Goal: Transaction & Acquisition: Purchase product/service

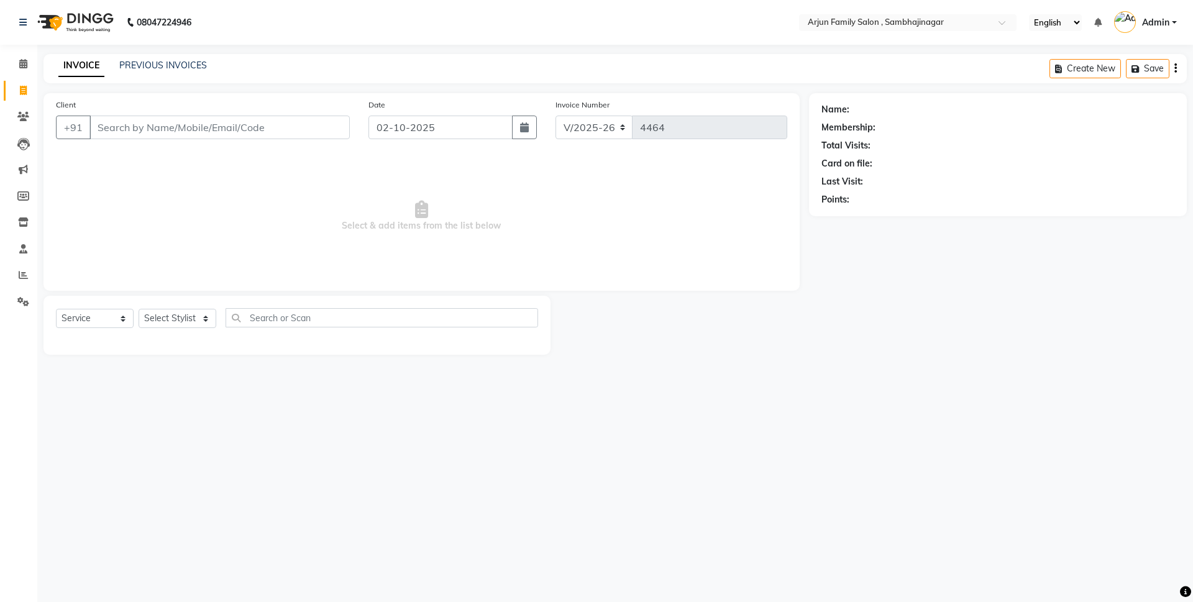
select select "6947"
select select "service"
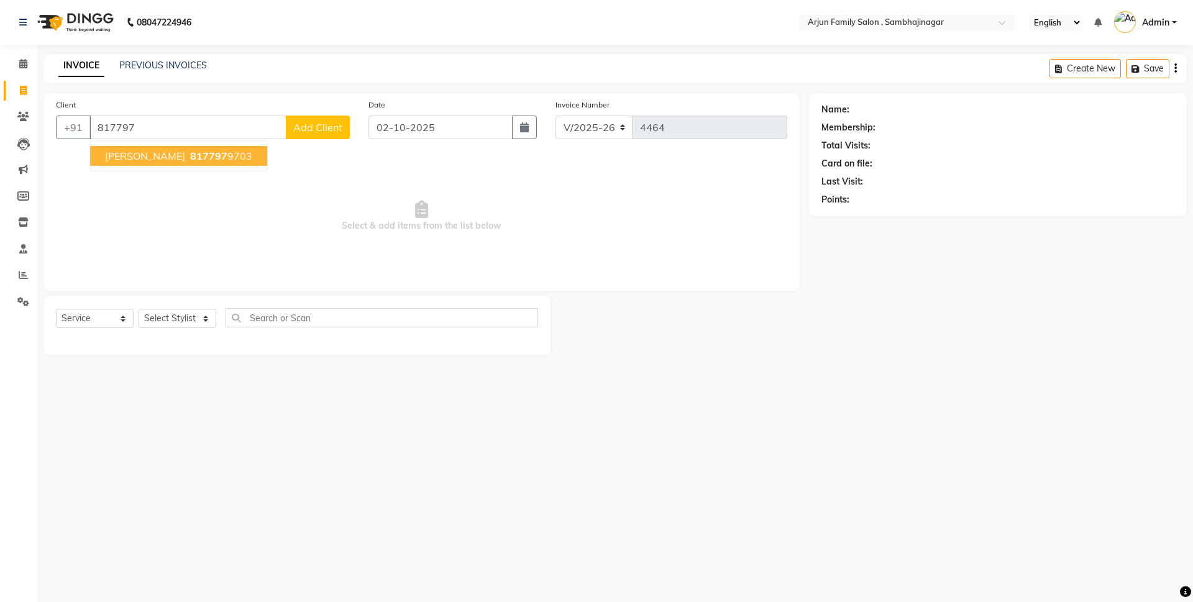
click at [139, 155] on span "[PERSON_NAME]" at bounding box center [145, 156] width 80 height 12
type input "8177979703"
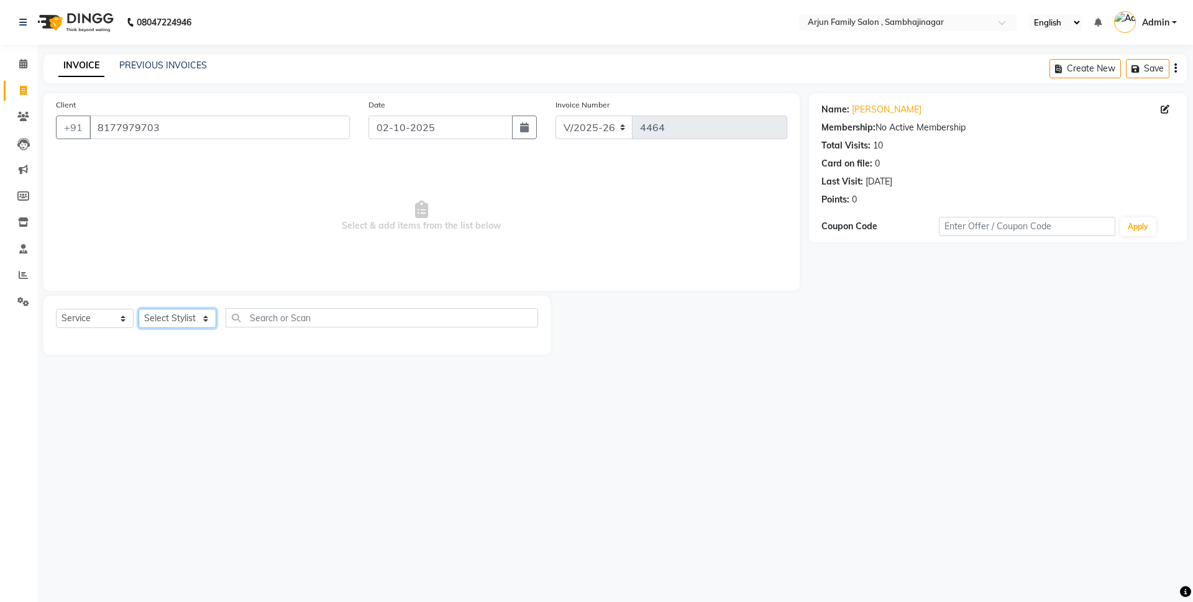
click at [168, 319] on select "Select Stylist arjun [PERSON_NAME] [PERSON_NAME] [PERSON_NAME] [PERSON_NAME]" at bounding box center [178, 318] width 78 height 19
select select "83793"
click at [139, 309] on select "Select Stylist arjun [PERSON_NAME] [PERSON_NAME] [PERSON_NAME] [PERSON_NAME]" at bounding box center [178, 318] width 78 height 19
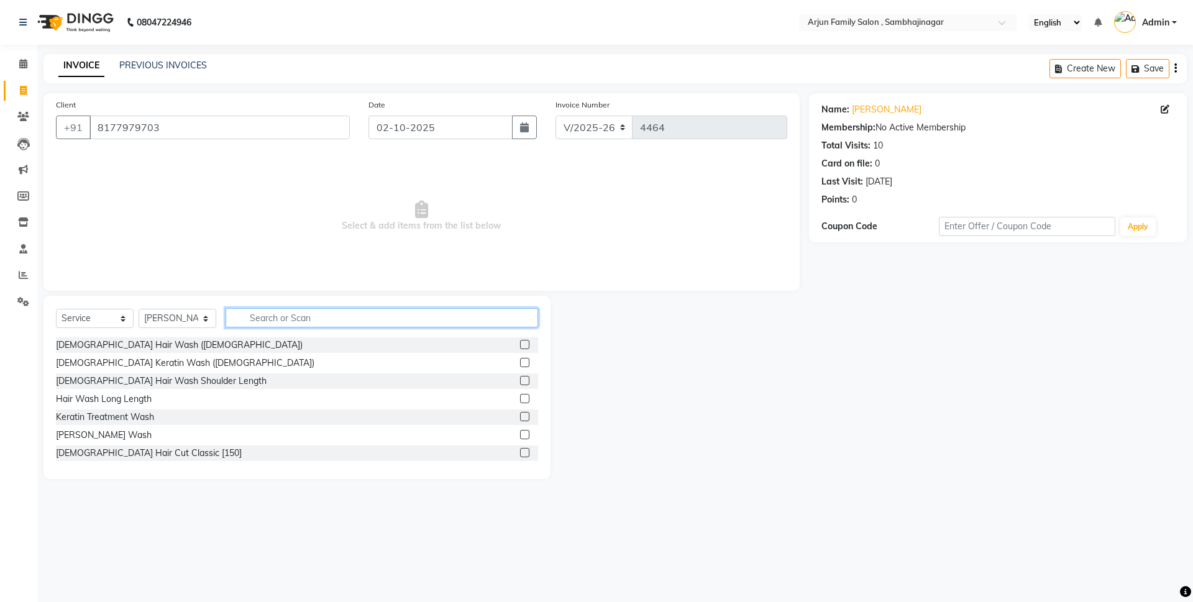
click at [284, 314] on input "text" at bounding box center [382, 317] width 312 height 19
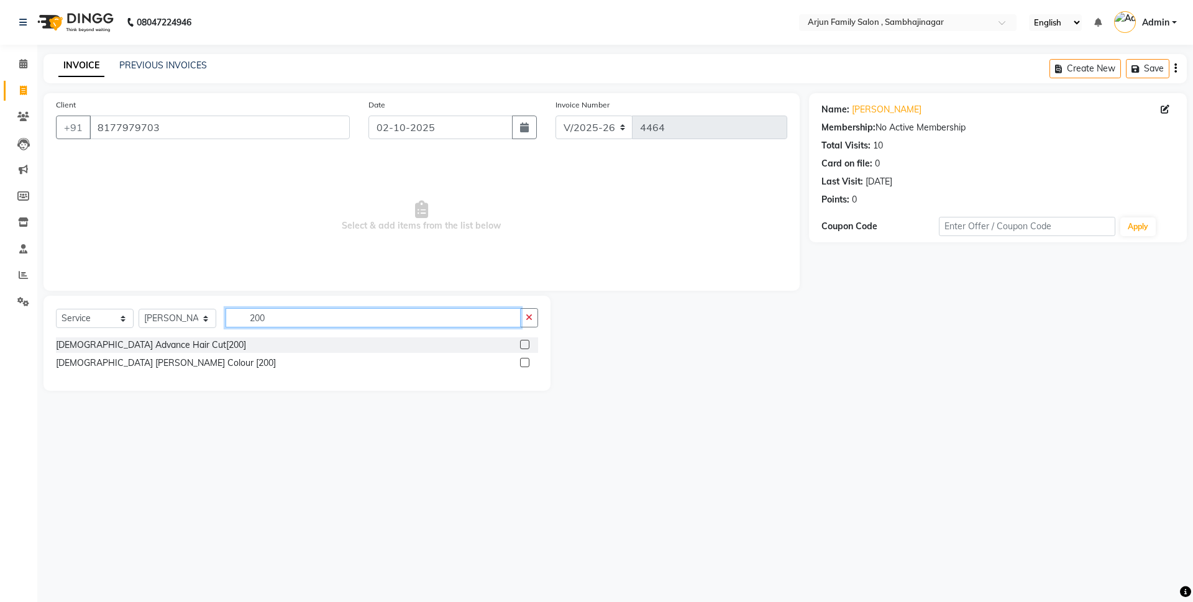
type input "200"
click at [525, 363] on label at bounding box center [524, 362] width 9 height 9
click at [525, 363] on input "checkbox" at bounding box center [524, 363] width 8 height 8
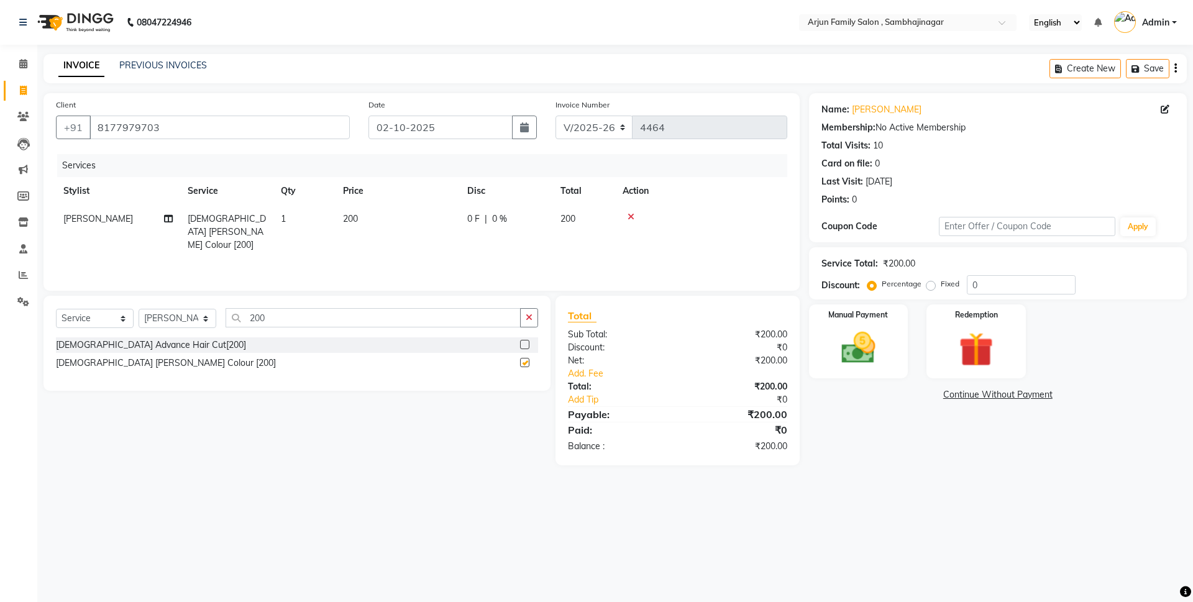
checkbox input "false"
click at [867, 356] on img at bounding box center [858, 347] width 58 height 41
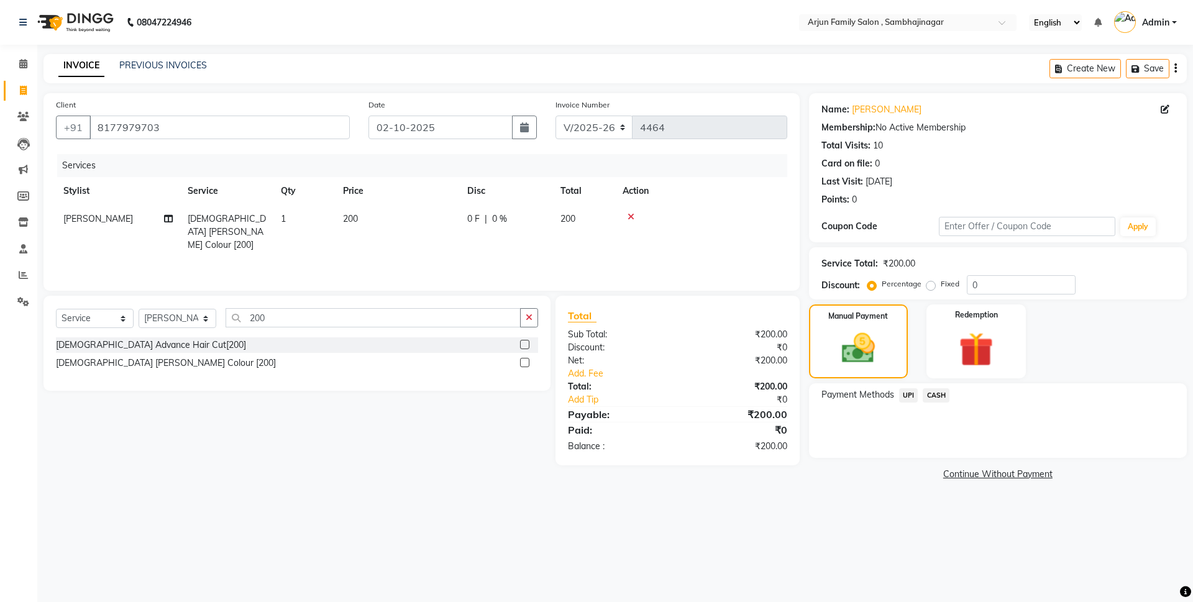
click at [905, 394] on span "UPI" at bounding box center [908, 395] width 19 height 14
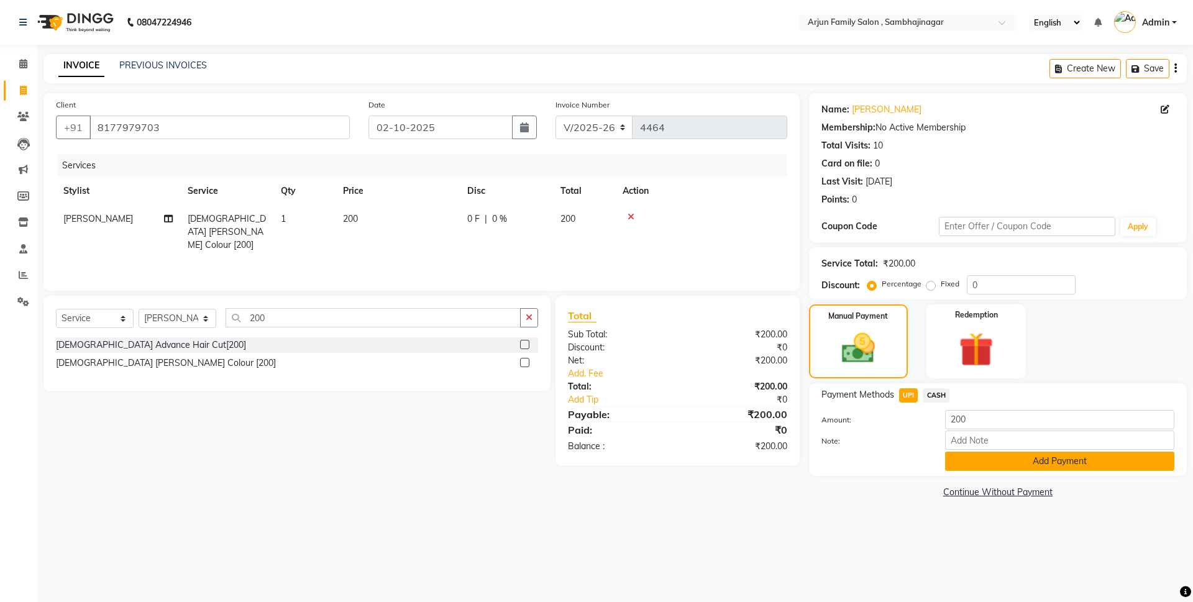
click at [988, 462] on button "Add Payment" at bounding box center [1059, 461] width 229 height 19
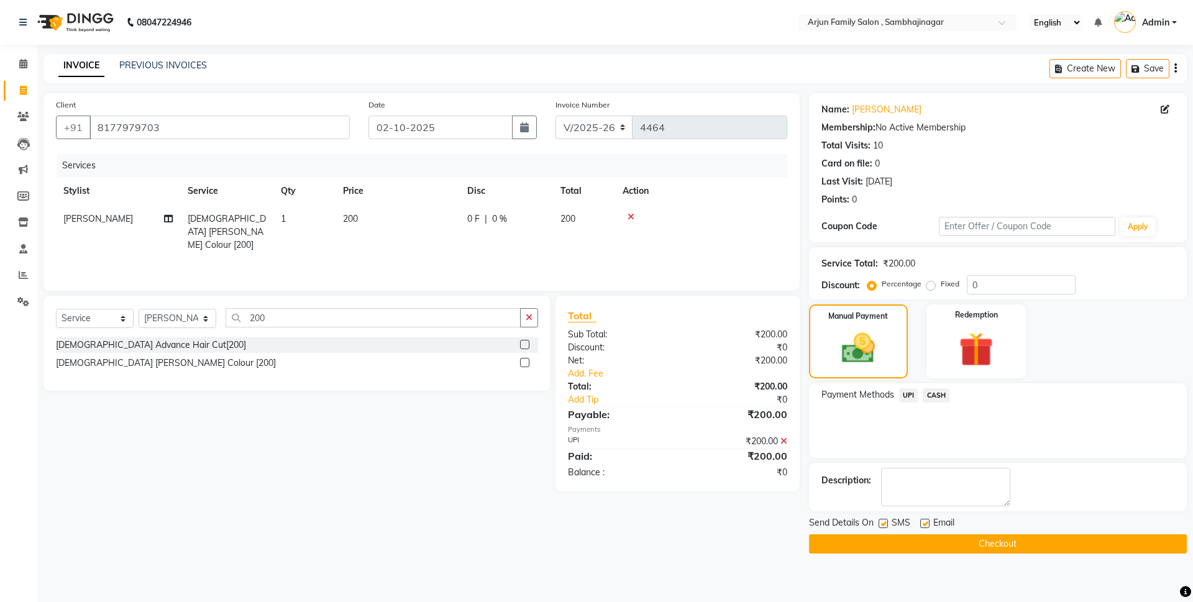
click at [975, 546] on div "Send Details On SMS Email Checkout" at bounding box center [998, 534] width 378 height 37
click at [975, 546] on button "Checkout" at bounding box center [998, 543] width 378 height 19
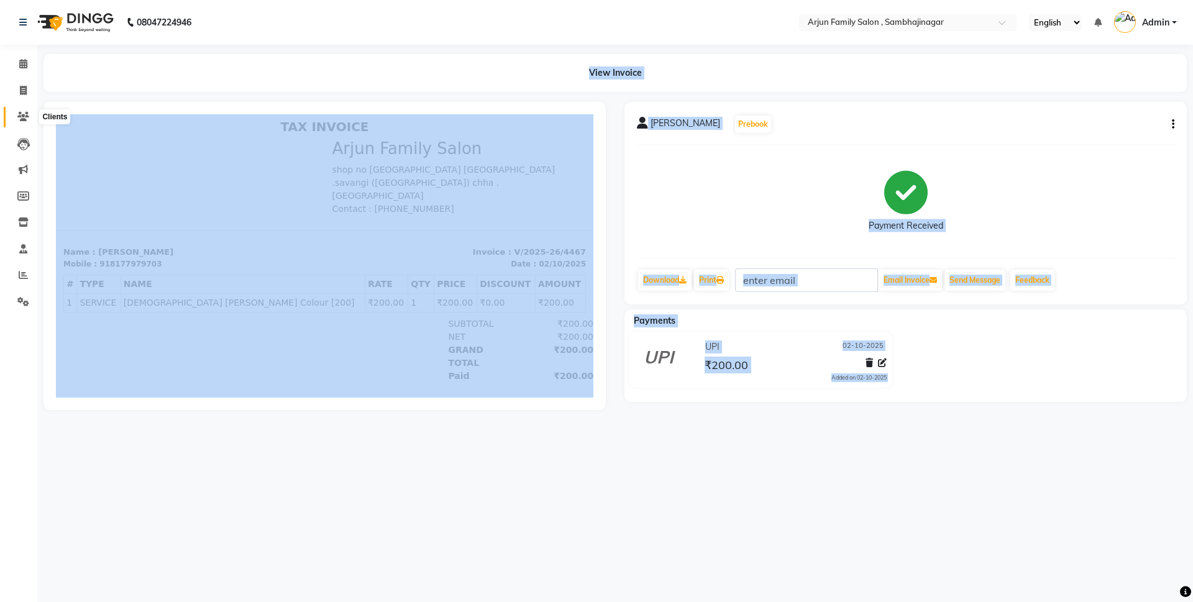
click at [21, 116] on icon at bounding box center [23, 116] width 12 height 9
click at [22, 115] on icon at bounding box center [23, 116] width 12 height 9
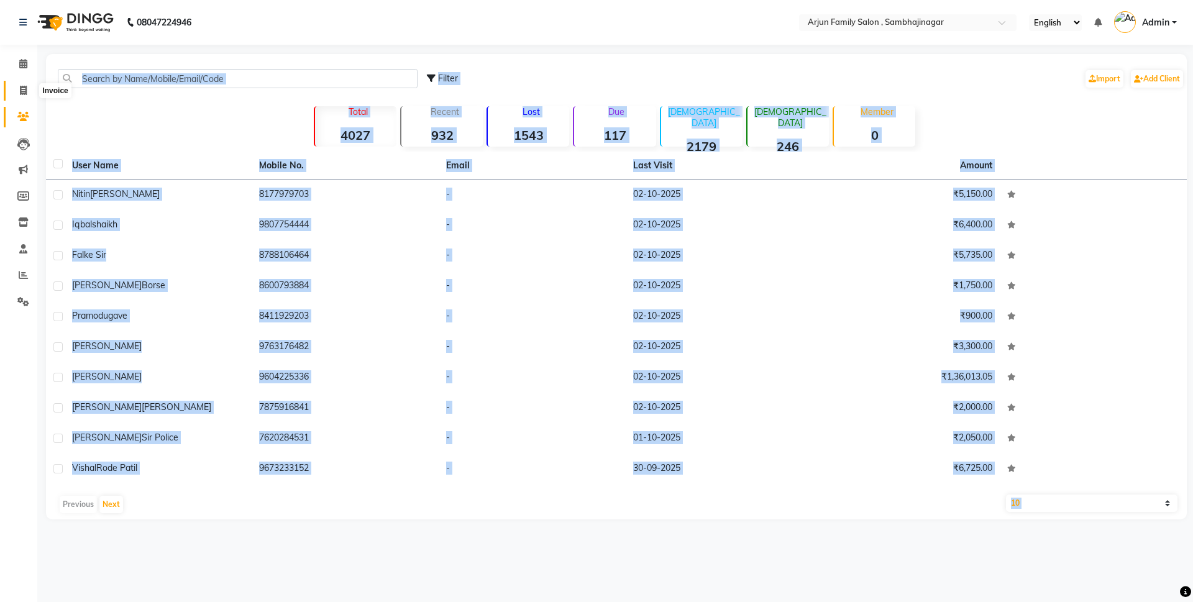
click at [24, 89] on icon at bounding box center [23, 90] width 7 height 9
select select "service"
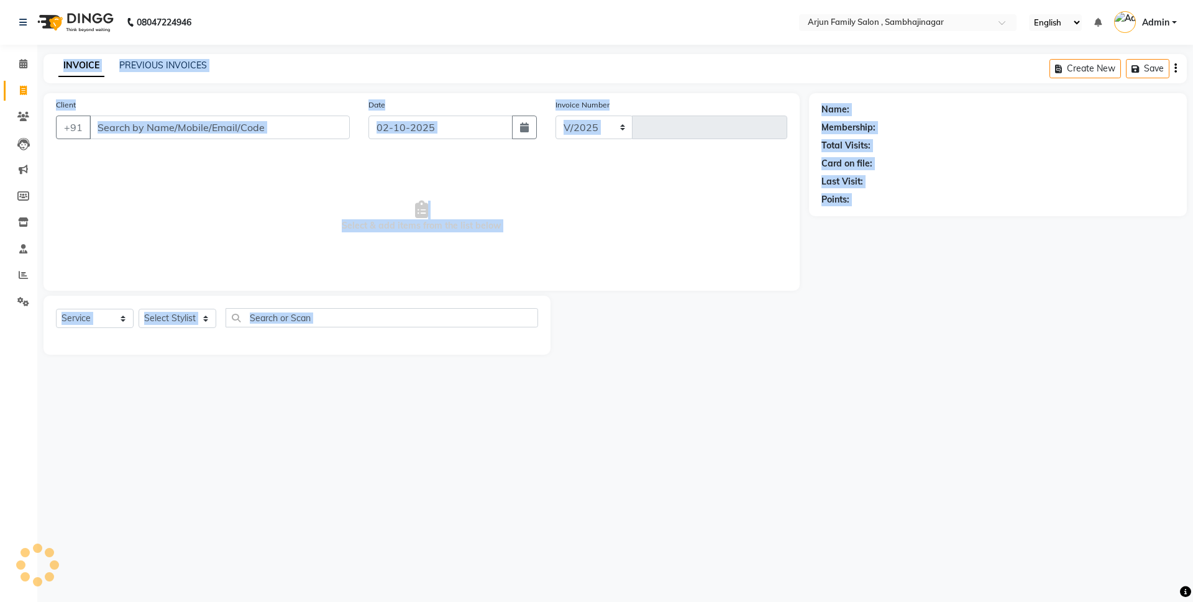
select select "6947"
type input "4468"
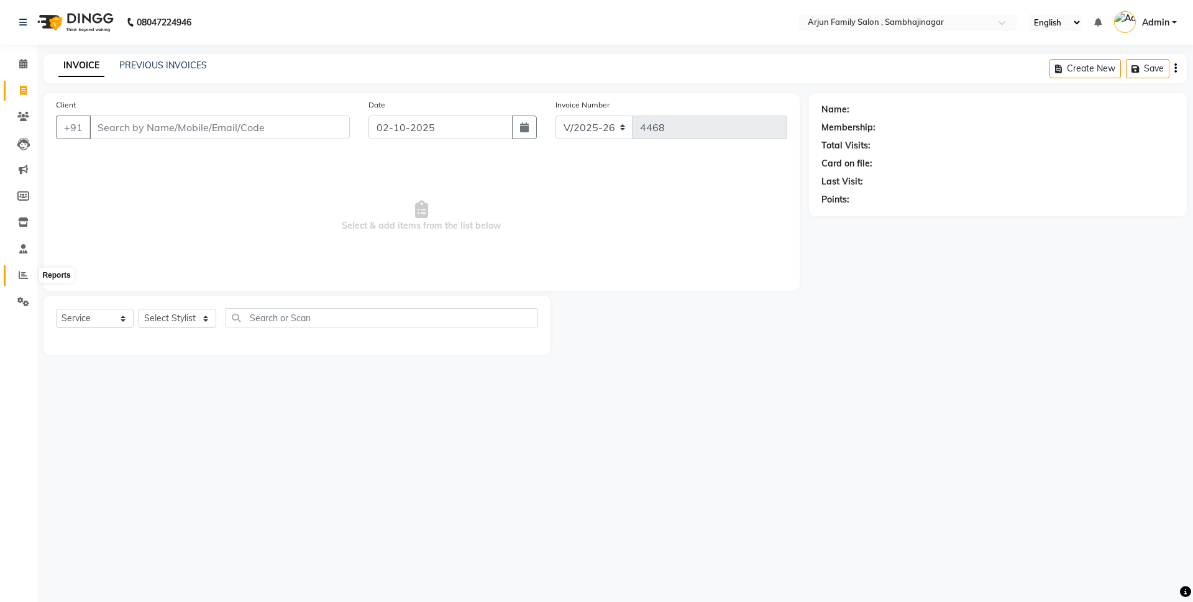
click at [23, 270] on span at bounding box center [23, 275] width 22 height 14
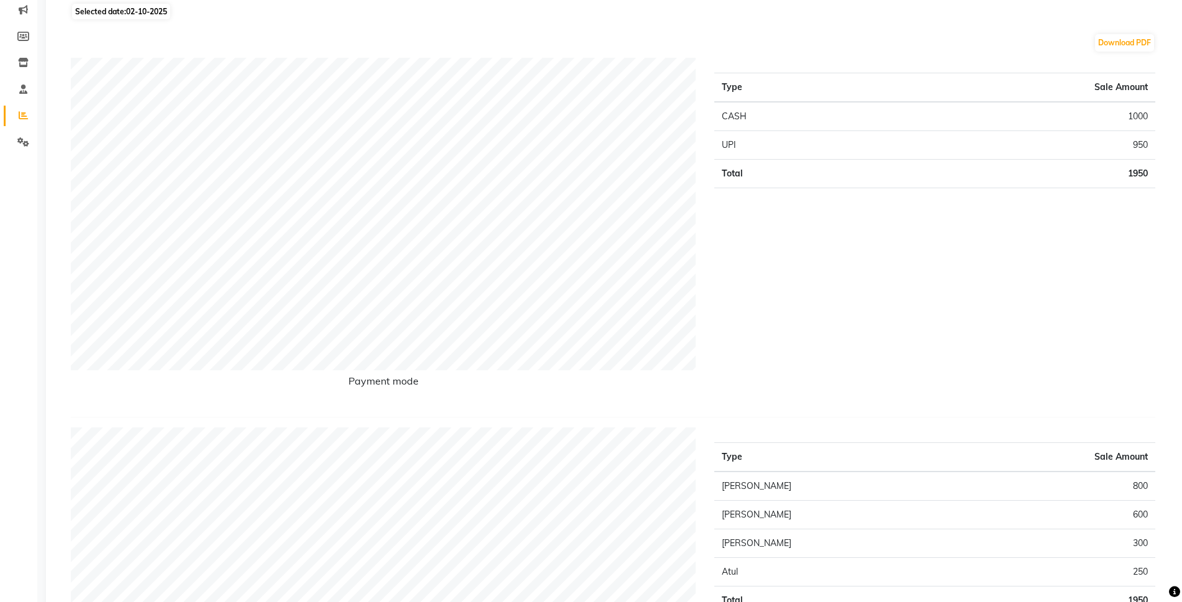
scroll to position [62, 0]
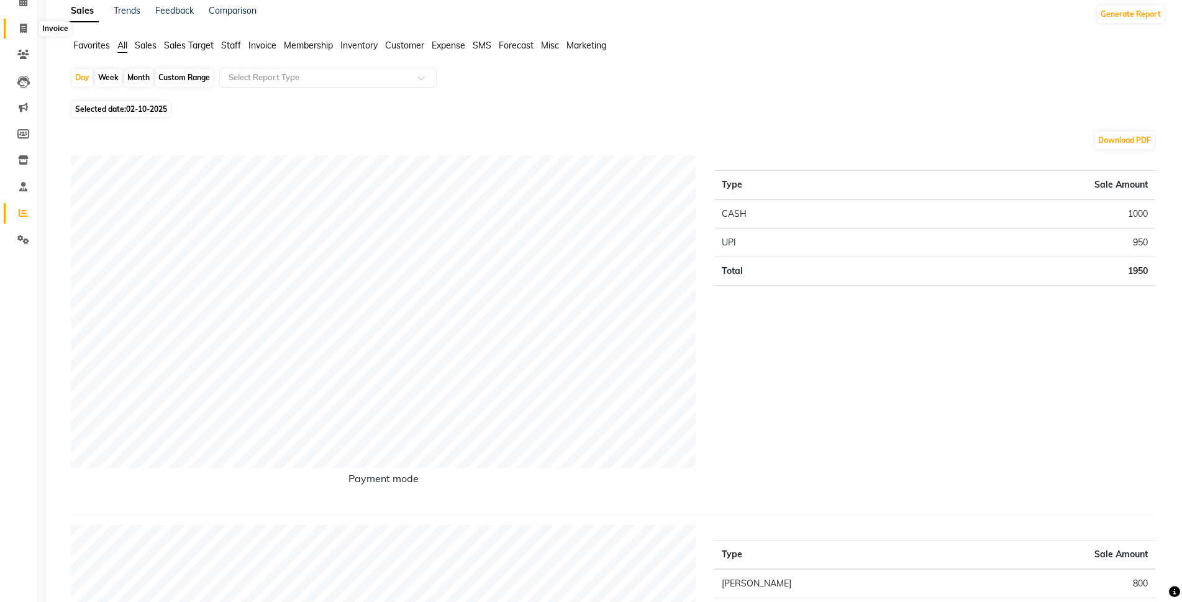
click at [25, 35] on span at bounding box center [23, 29] width 22 height 14
select select "service"
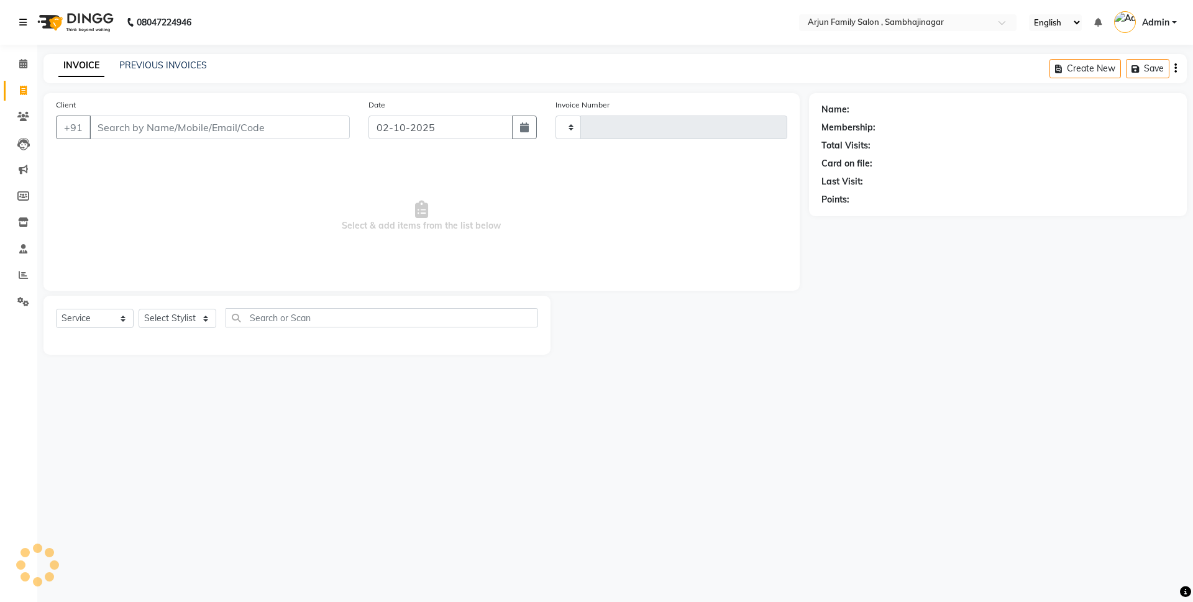
type input "4468"
select select "6947"
click at [169, 50] on div "[PHONE_NUMBER] Need Help? Call us on 08047224946 Select Location × Arjun Family…" at bounding box center [596, 301] width 1193 height 602
click at [182, 121] on input "Client" at bounding box center [219, 128] width 260 height 24
click at [227, 132] on input "Client" at bounding box center [219, 128] width 260 height 24
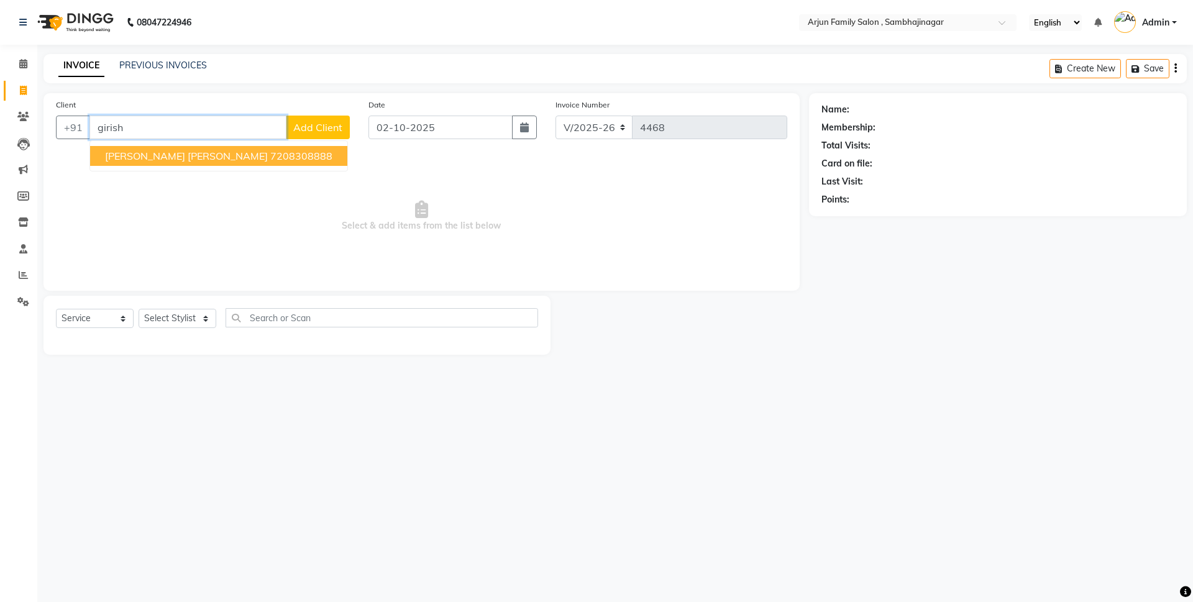
click at [270, 152] on ngb-highlight "7208308888" at bounding box center [301, 156] width 62 height 12
type input "7208308888"
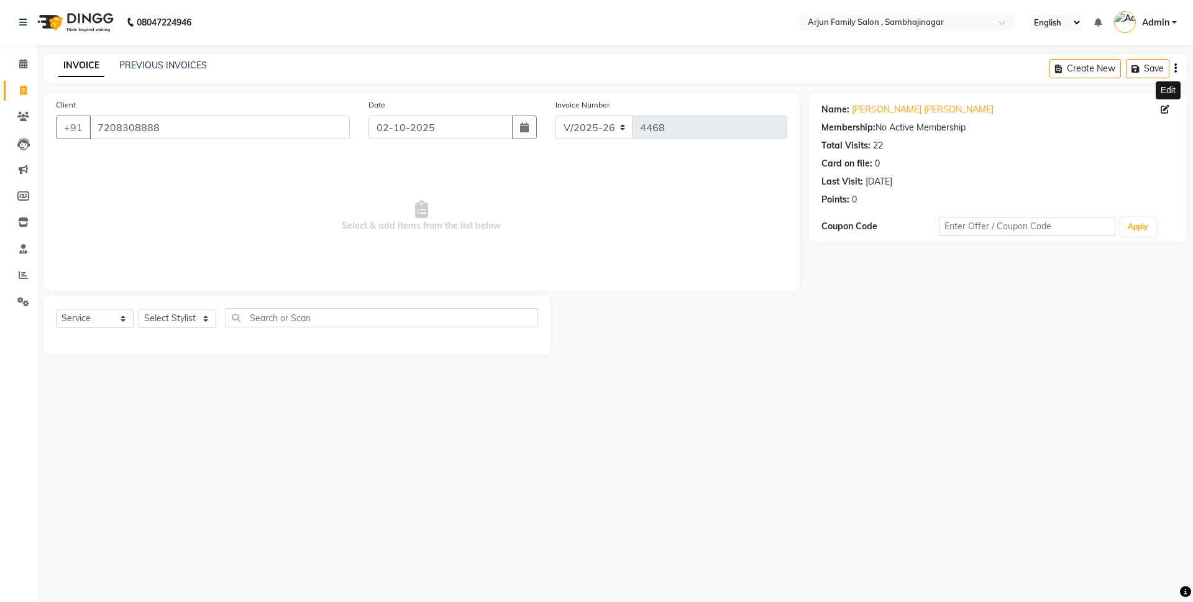
click at [1164, 109] on icon at bounding box center [1164, 109] width 9 height 9
select select "[DEMOGRAPHIC_DATA]"
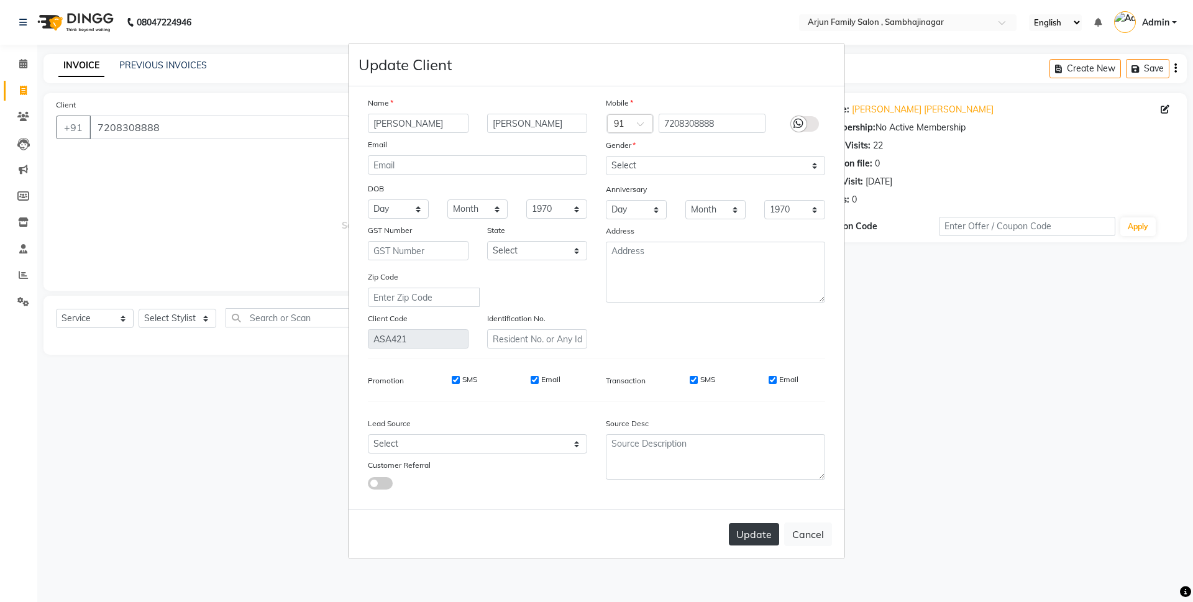
type input "[PERSON_NAME]"
click at [764, 540] on button "Update" at bounding box center [754, 534] width 50 height 22
select select
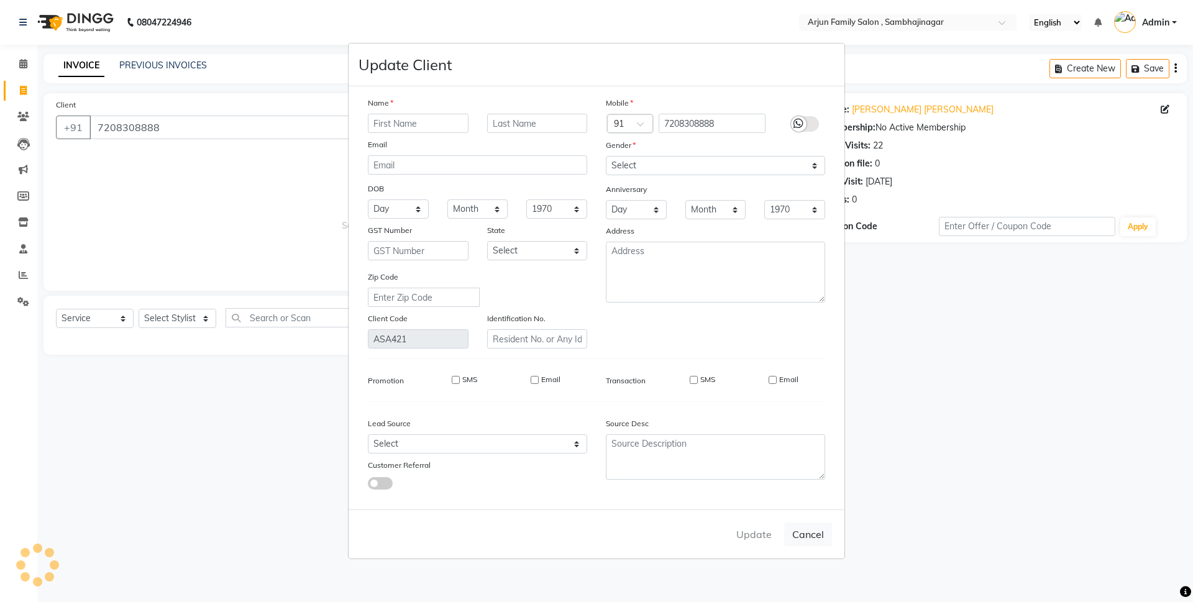
select select
checkbox input "false"
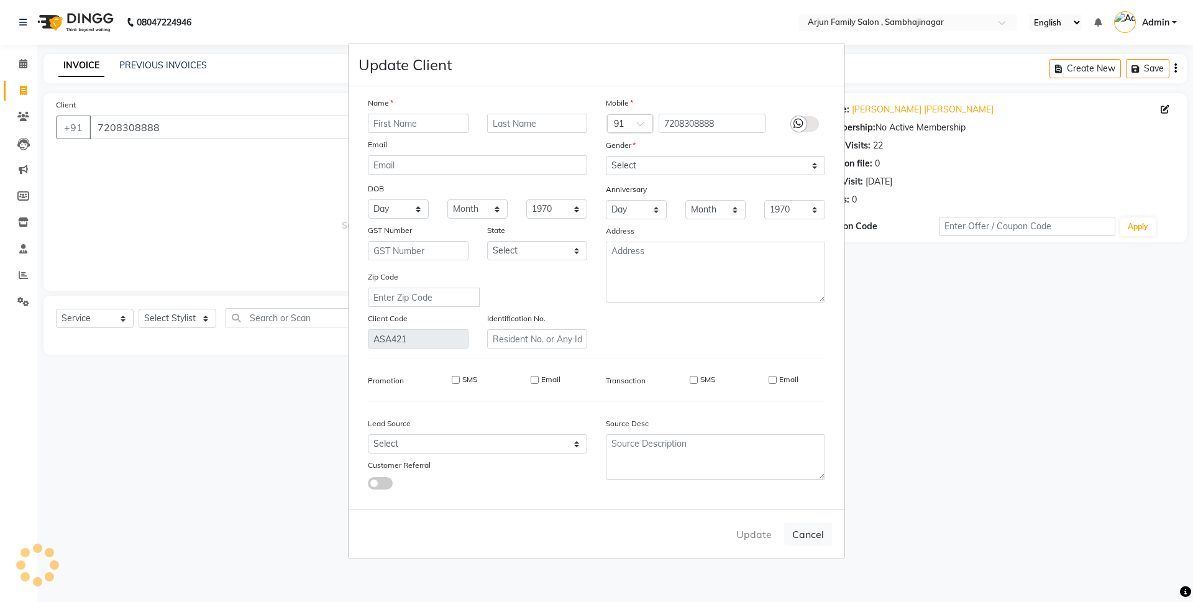
checkbox input "false"
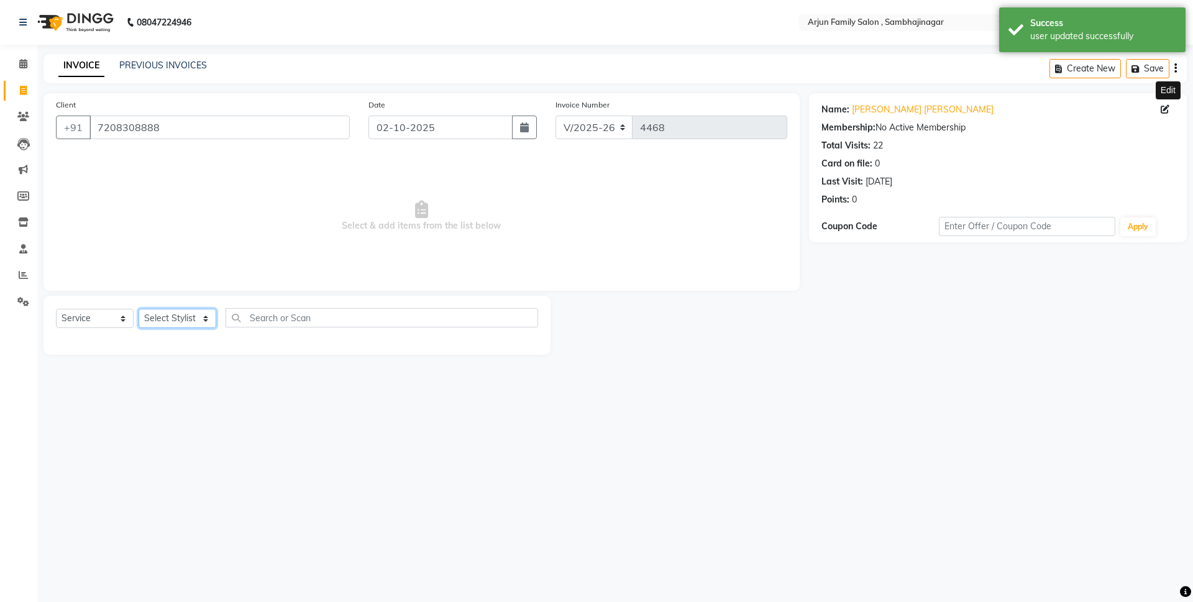
click at [167, 324] on select "Select Stylist arjun [PERSON_NAME] [PERSON_NAME] [PERSON_NAME] [PERSON_NAME]" at bounding box center [178, 318] width 78 height 19
select select "54666"
click at [139, 309] on select "Select Stylist arjun [PERSON_NAME] [PERSON_NAME] [PERSON_NAME] [PERSON_NAME]" at bounding box center [178, 318] width 78 height 19
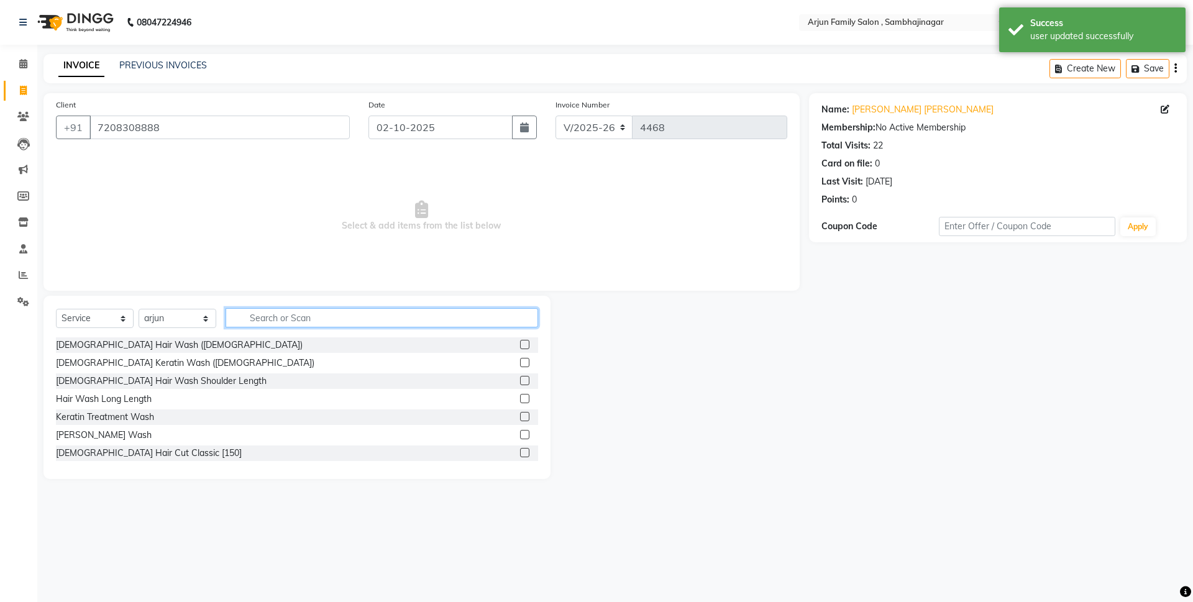
click at [268, 321] on input "text" at bounding box center [382, 317] width 312 height 19
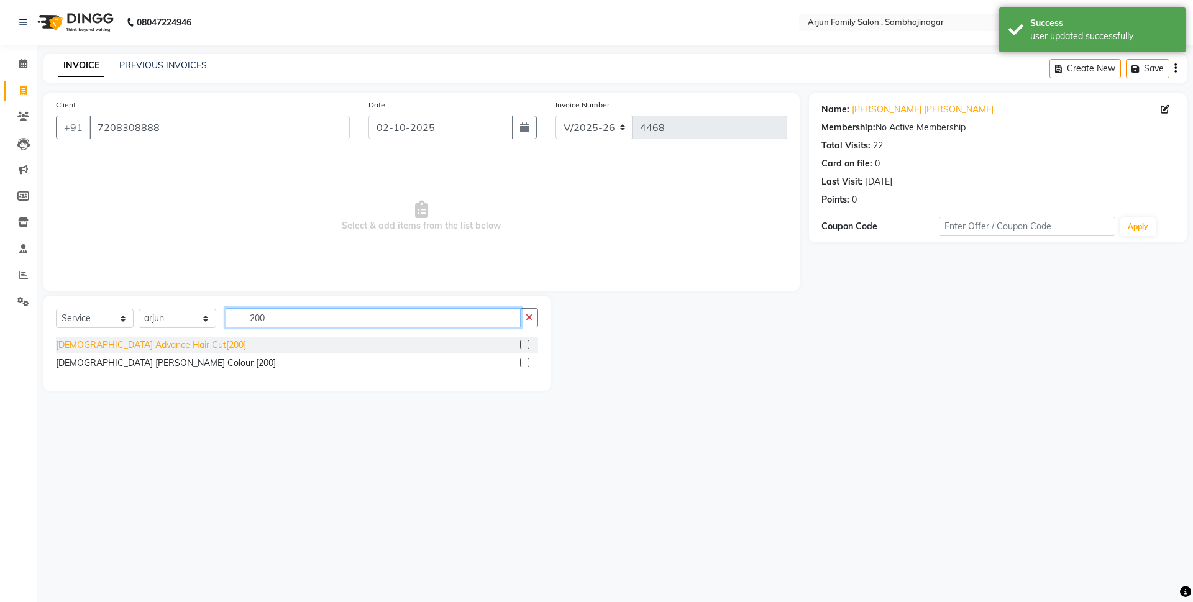
type input "200"
click at [96, 346] on div "[DEMOGRAPHIC_DATA] Advance Hair Cut[200]" at bounding box center [151, 345] width 190 height 13
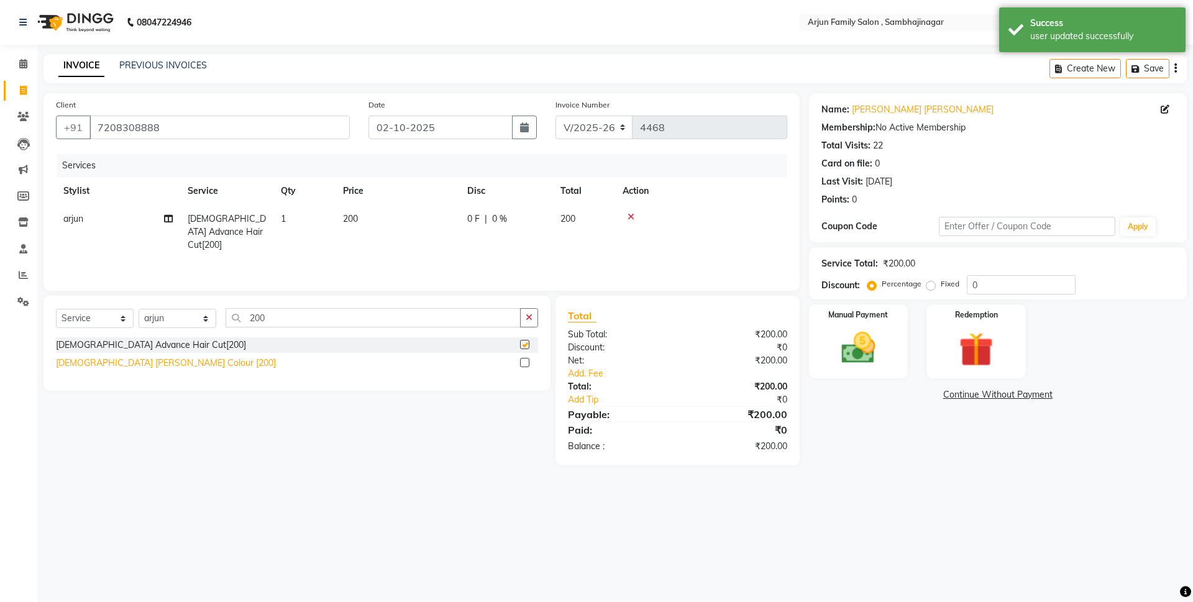
checkbox input "false"
click at [136, 366] on div "[DEMOGRAPHIC_DATA] [PERSON_NAME] Colour [200]" at bounding box center [166, 363] width 220 height 13
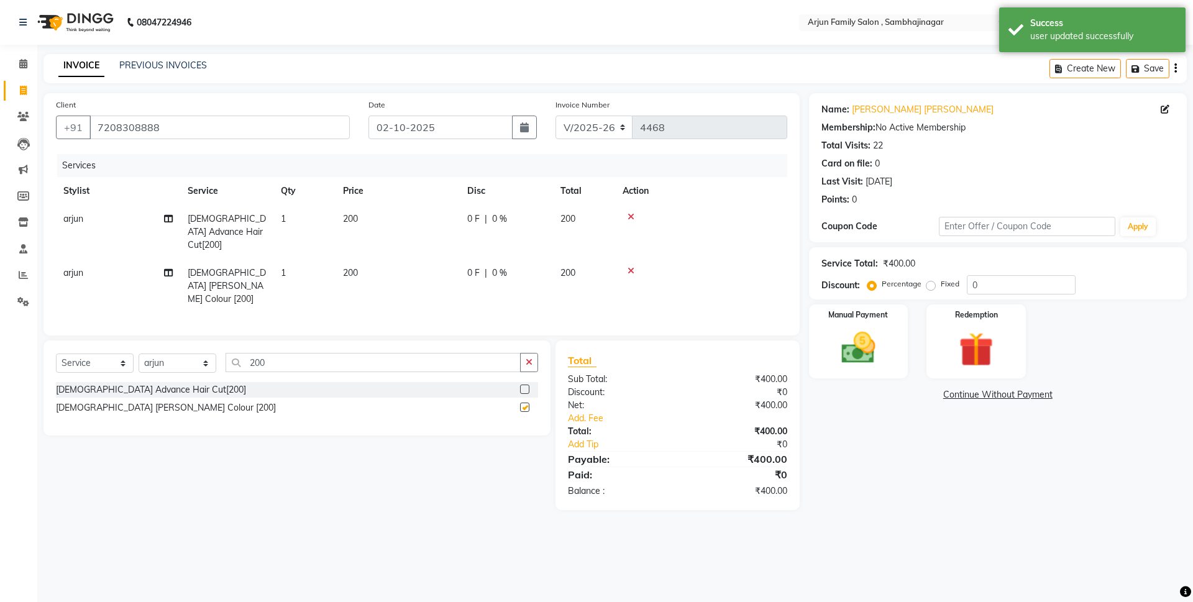
checkbox input "false"
drag, startPoint x: 288, startPoint y: 340, endPoint x: 291, endPoint y: 347, distance: 7.2
click at [291, 353] on input "200" at bounding box center [373, 362] width 295 height 19
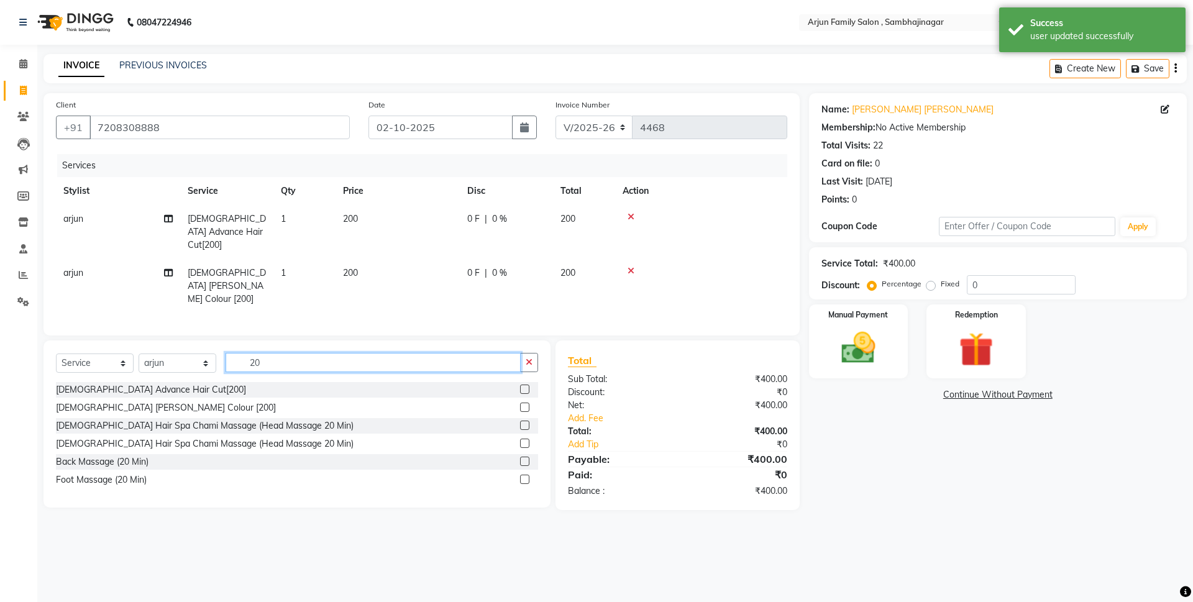
type input "2"
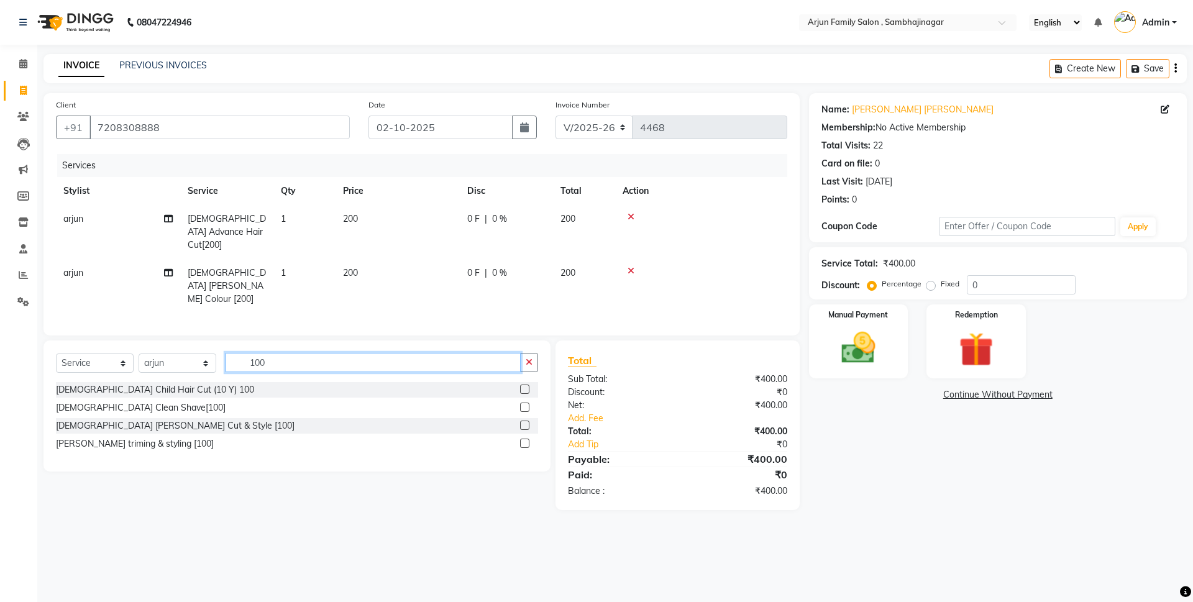
type input "100"
click at [139, 401] on div "[DEMOGRAPHIC_DATA] Child Hair Cut (10 Y) 100 [DEMOGRAPHIC_DATA] Clean Shave[100…" at bounding box center [297, 418] width 482 height 72
click at [142, 419] on div "[DEMOGRAPHIC_DATA] [PERSON_NAME] Cut & Style [100]" at bounding box center [175, 425] width 239 height 13
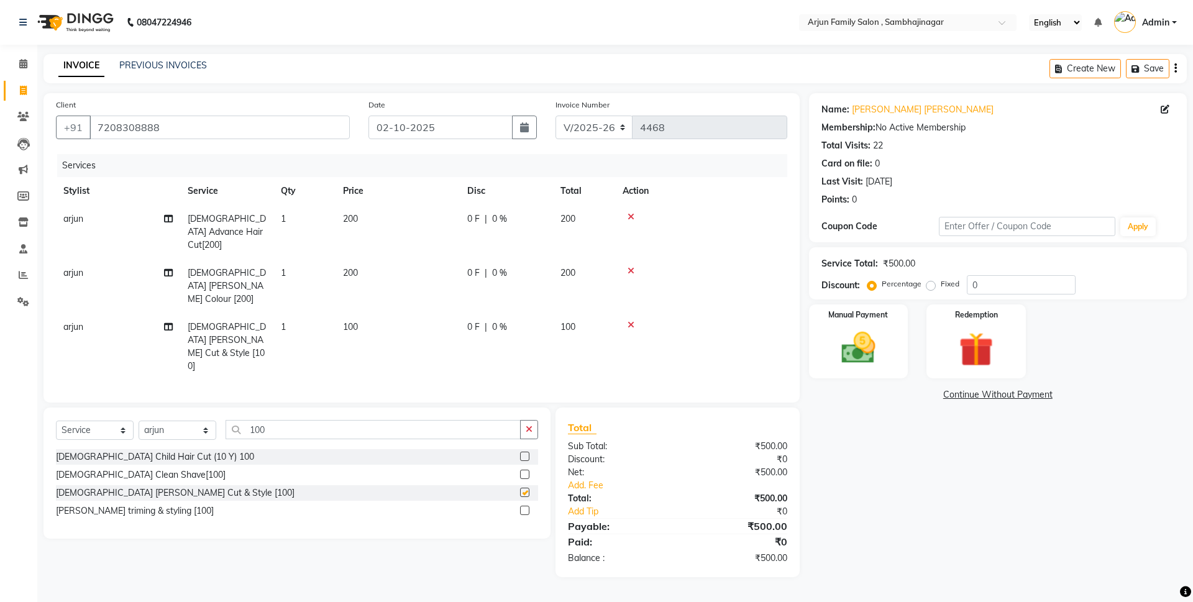
checkbox input "false"
click at [908, 357] on div "Manual Payment" at bounding box center [857, 341] width 103 height 76
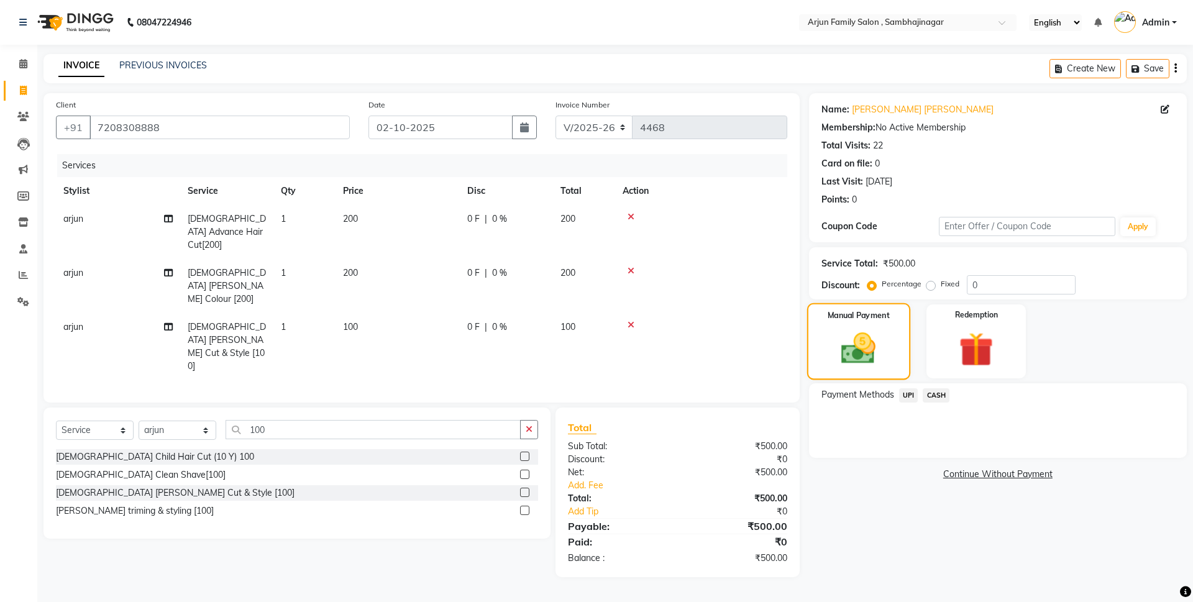
click at [886, 363] on img at bounding box center [858, 349] width 56 height 40
click at [908, 390] on span "UPI" at bounding box center [908, 395] width 19 height 14
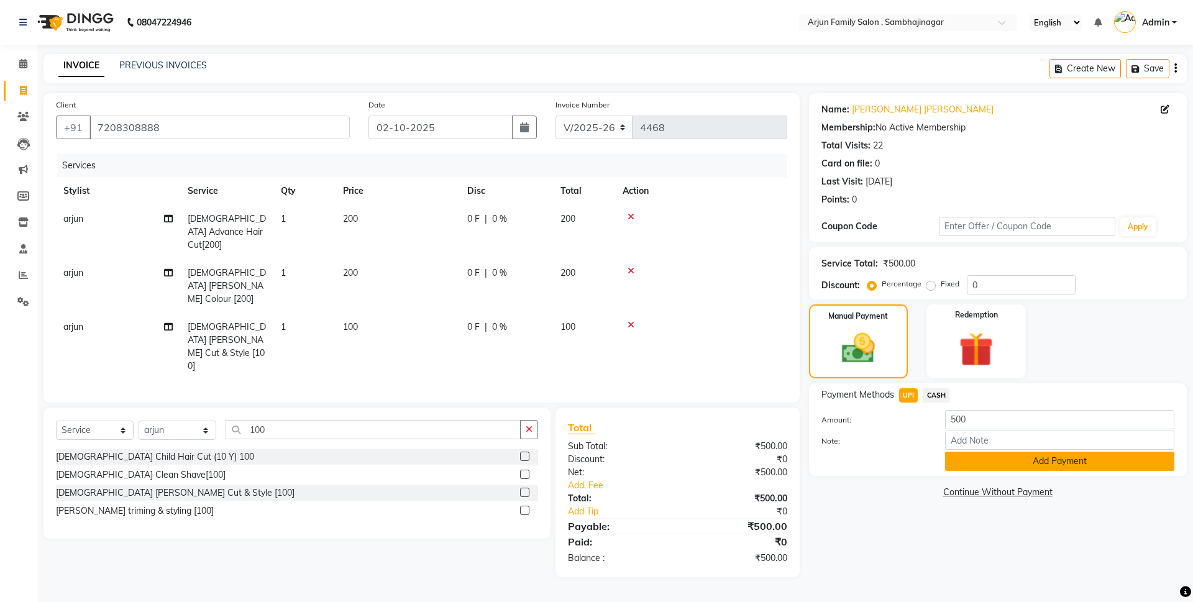
click at [978, 466] on button "Add Payment" at bounding box center [1059, 461] width 229 height 19
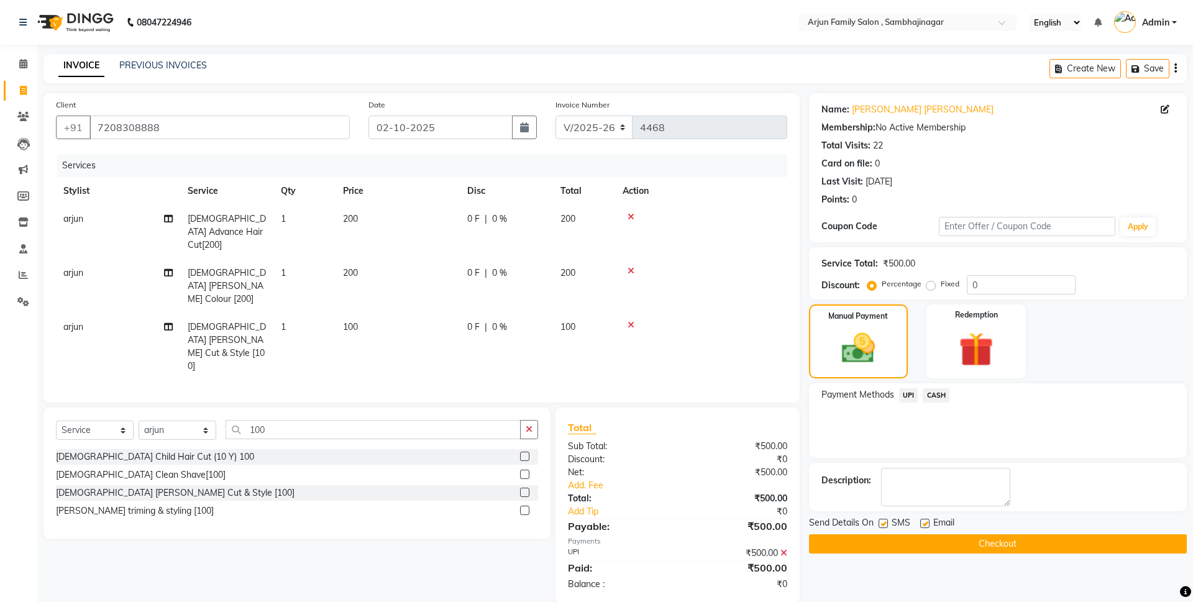
click at [942, 544] on button "Checkout" at bounding box center [998, 543] width 378 height 19
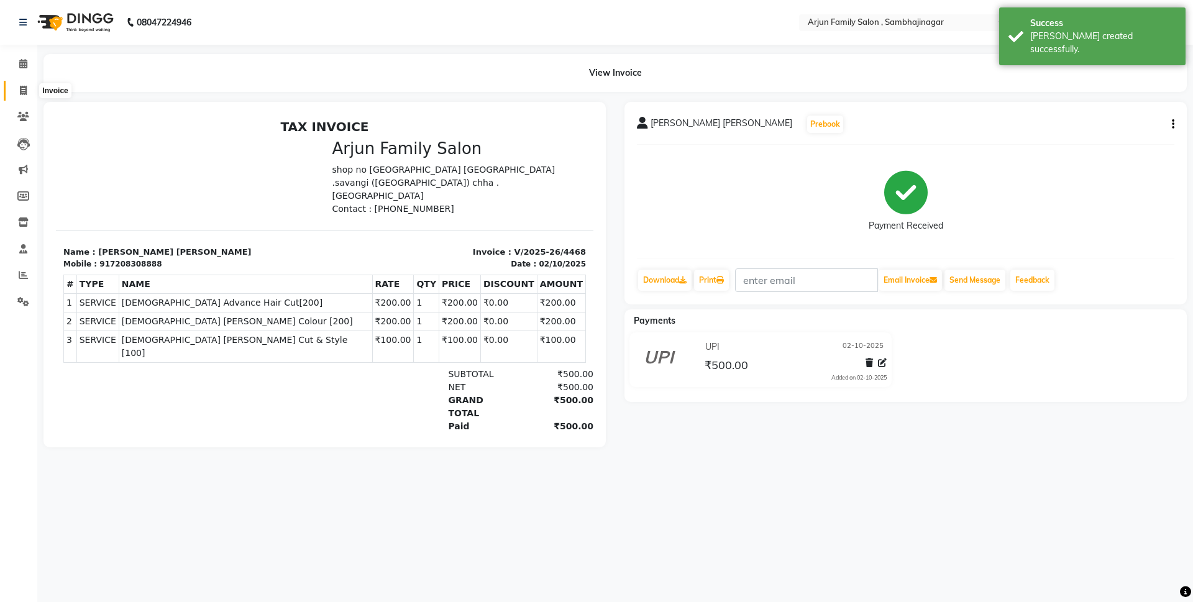
click at [21, 94] on icon at bounding box center [23, 90] width 7 height 9
select select "service"
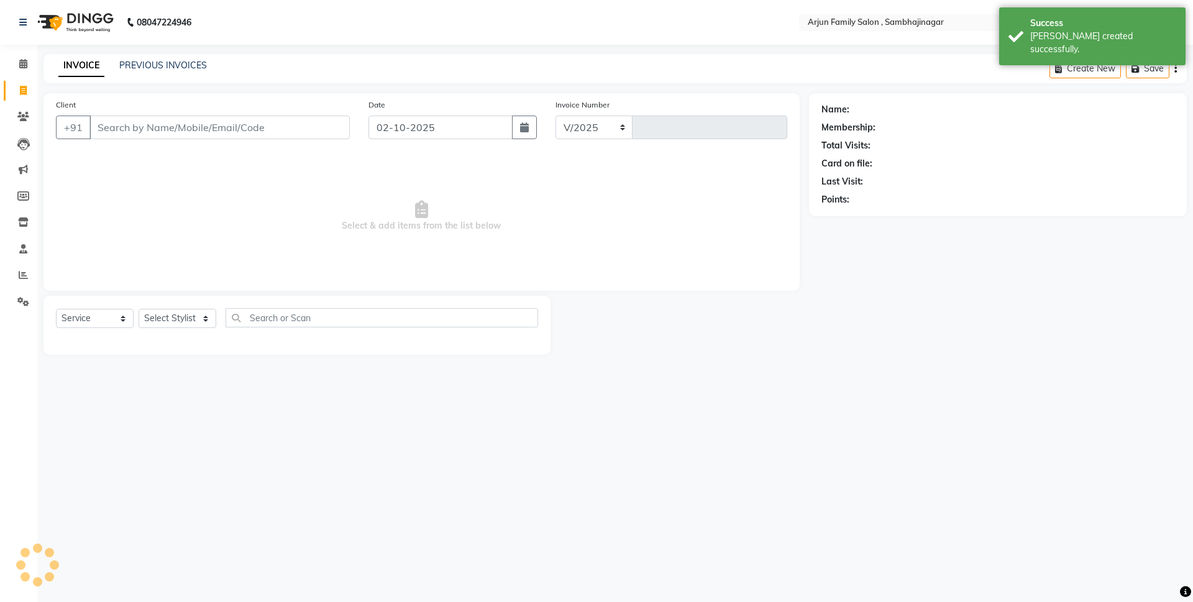
select select "6947"
type input "4469"
click at [157, 69] on link "PREVIOUS INVOICES" at bounding box center [163, 65] width 88 height 11
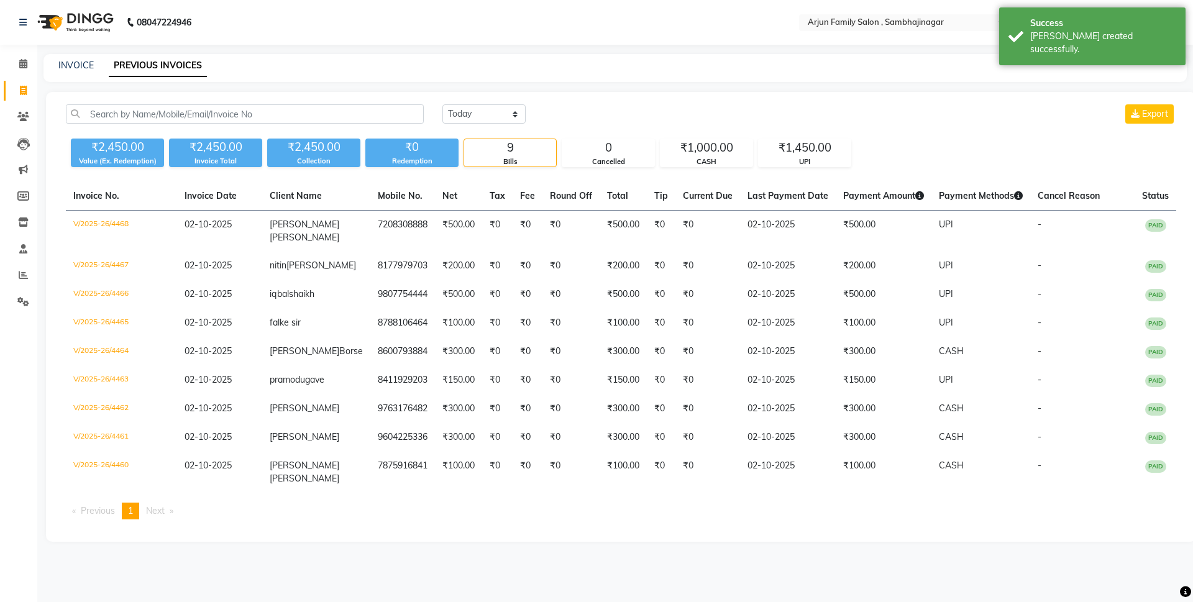
click at [74, 73] on div "INVOICE PREVIOUS INVOICES" at bounding box center [614, 68] width 1143 height 28
click at [76, 68] on link "INVOICE" at bounding box center [75, 65] width 35 height 11
select select "service"
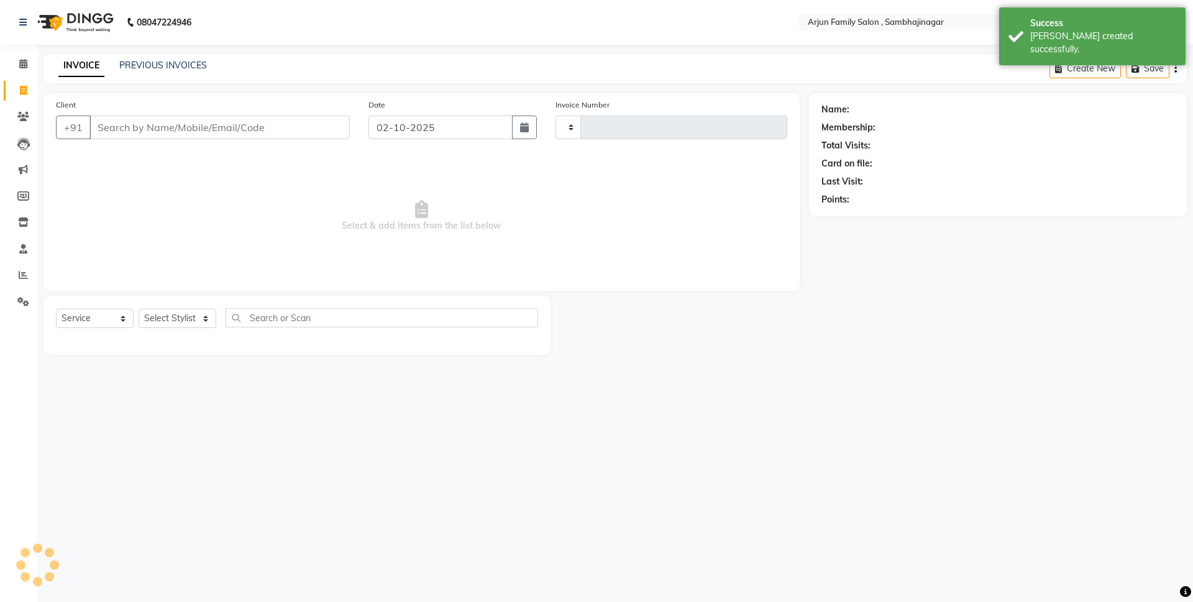
type input "4469"
select select "6947"
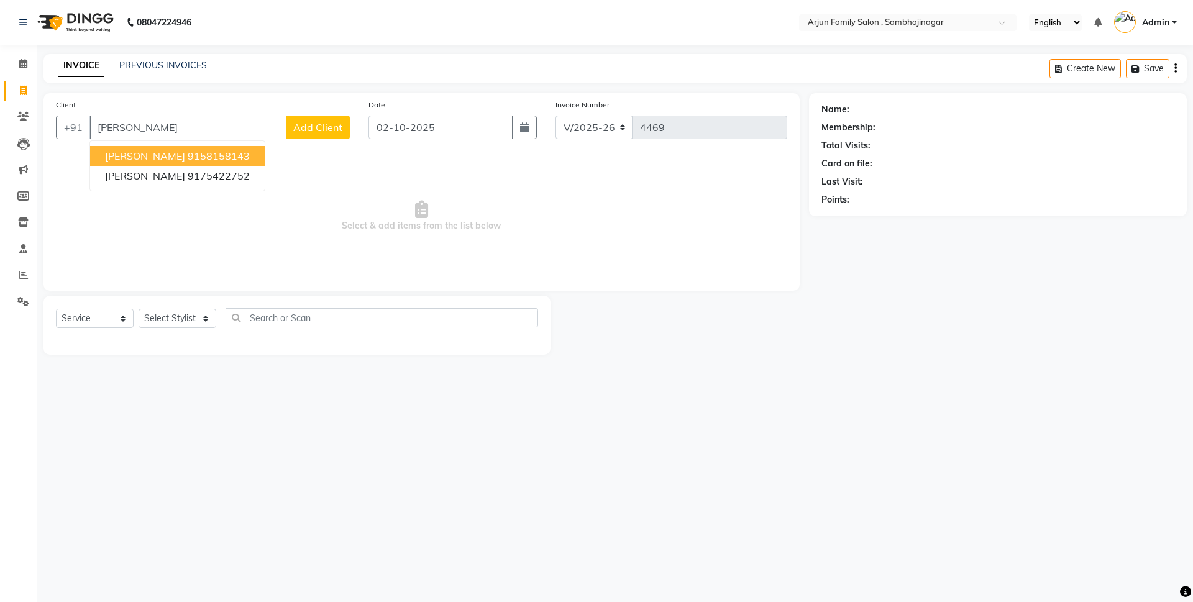
click at [227, 152] on ngb-highlight "9158158143" at bounding box center [219, 156] width 62 height 12
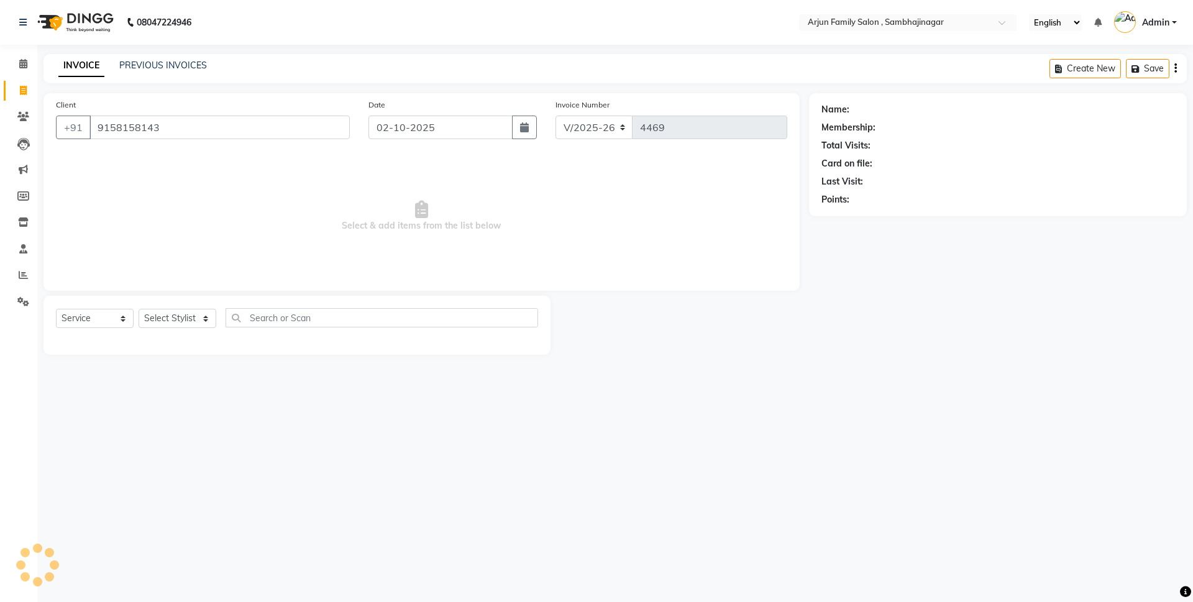
type input "9158158143"
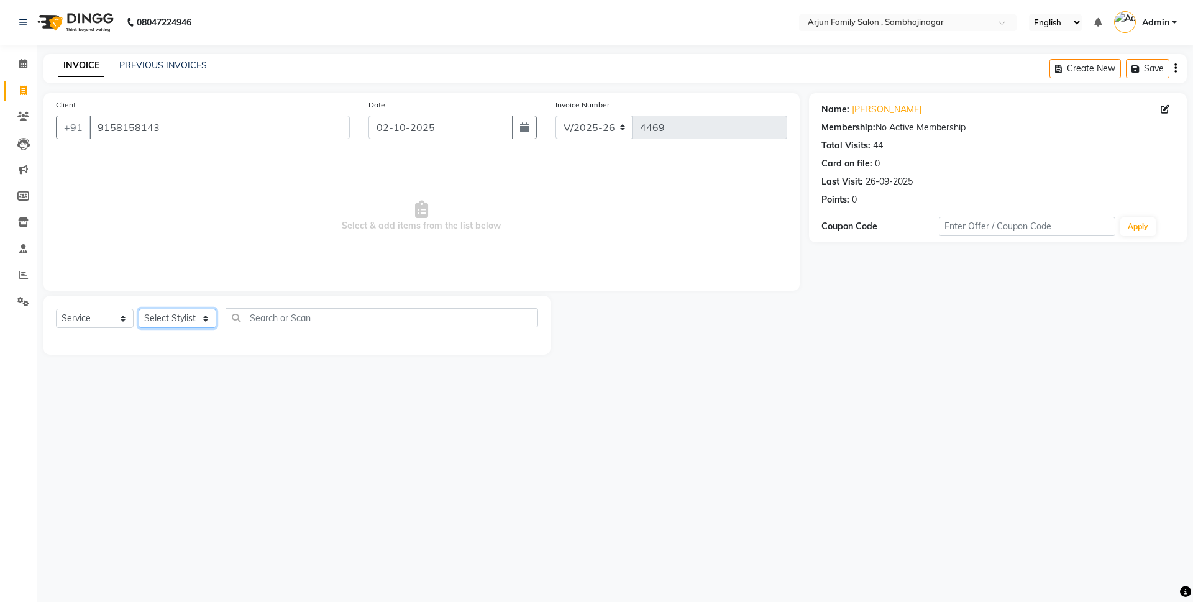
click at [177, 316] on select "Select Stylist arjun [PERSON_NAME] [PERSON_NAME] [PERSON_NAME] [PERSON_NAME]" at bounding box center [178, 318] width 78 height 19
select select "54803"
click at [139, 309] on select "Select Stylist arjun [PERSON_NAME] [PERSON_NAME] [PERSON_NAME] [PERSON_NAME]" at bounding box center [178, 318] width 78 height 19
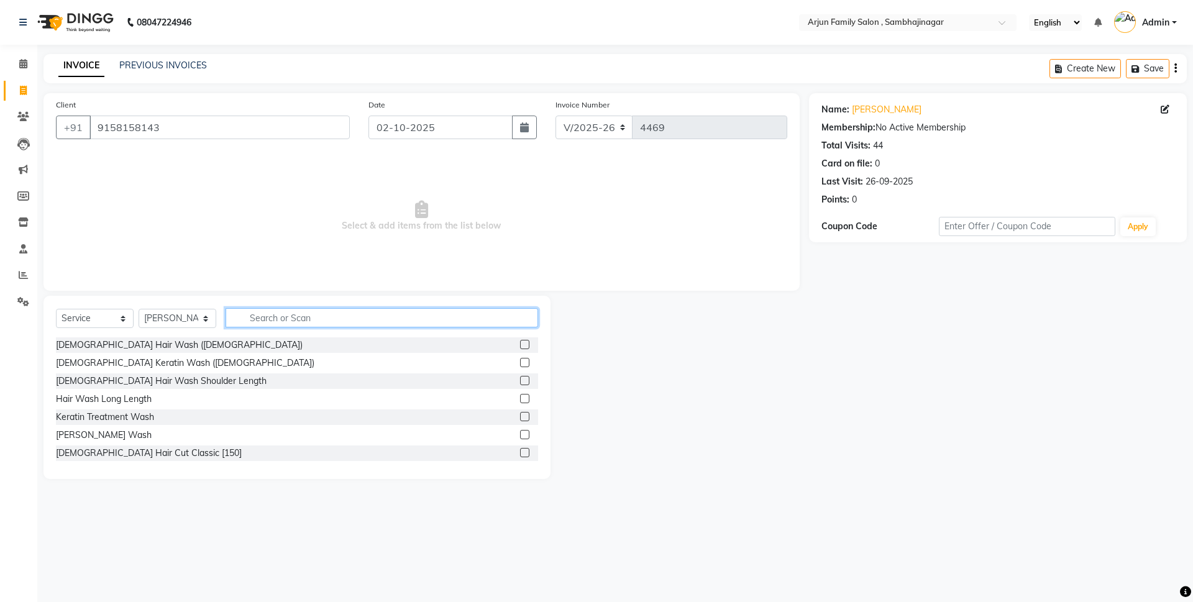
click at [275, 321] on input "text" at bounding box center [382, 317] width 312 height 19
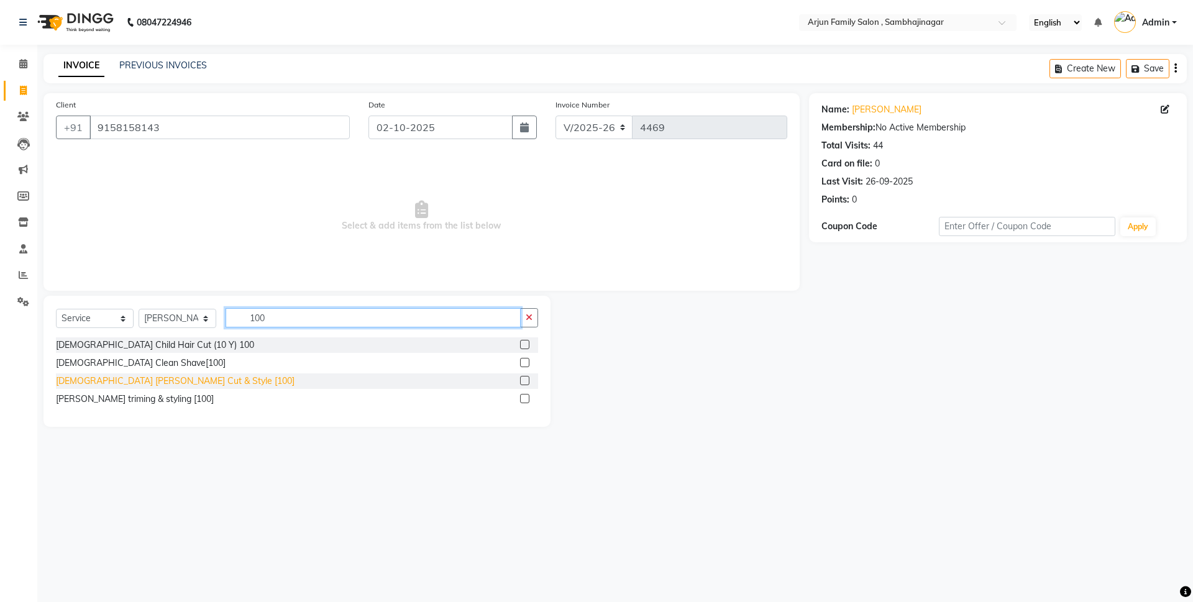
type input "100"
click at [83, 383] on div "[DEMOGRAPHIC_DATA] [PERSON_NAME] Cut & Style [100]" at bounding box center [175, 381] width 239 height 13
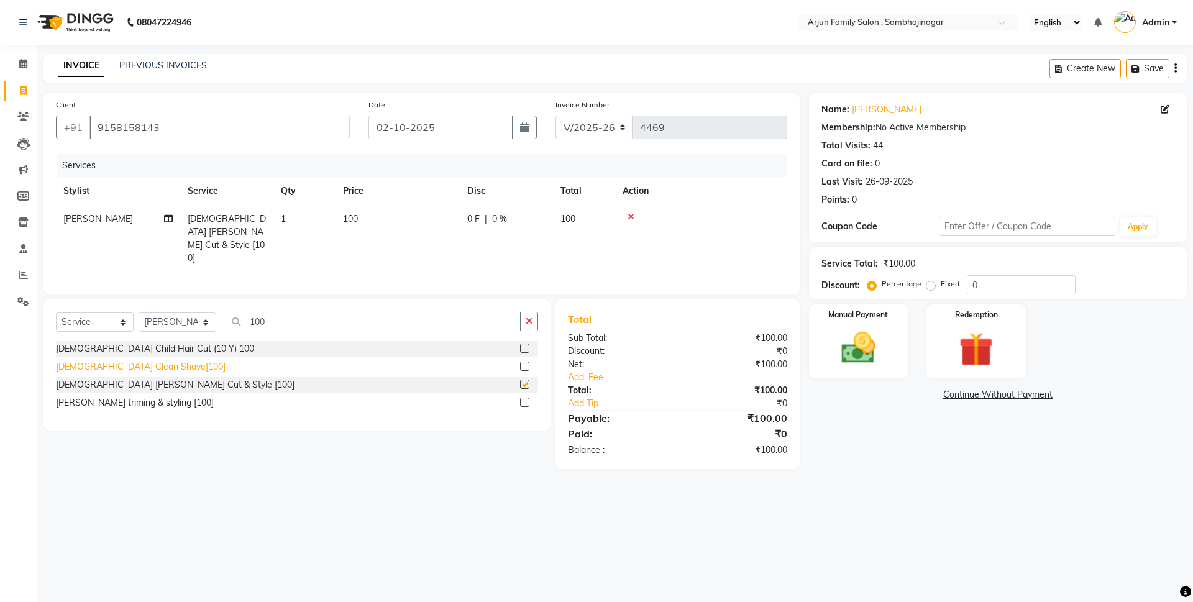
checkbox input "false"
click at [886, 370] on div "Manual Payment" at bounding box center [857, 341] width 103 height 76
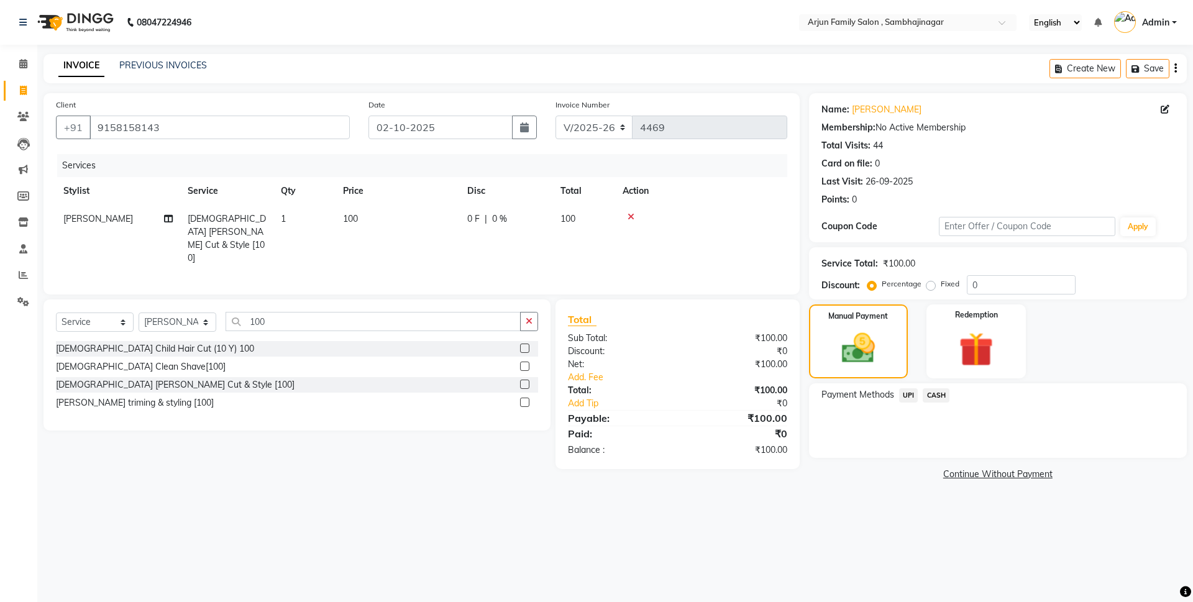
click at [905, 391] on span "UPI" at bounding box center [908, 395] width 19 height 14
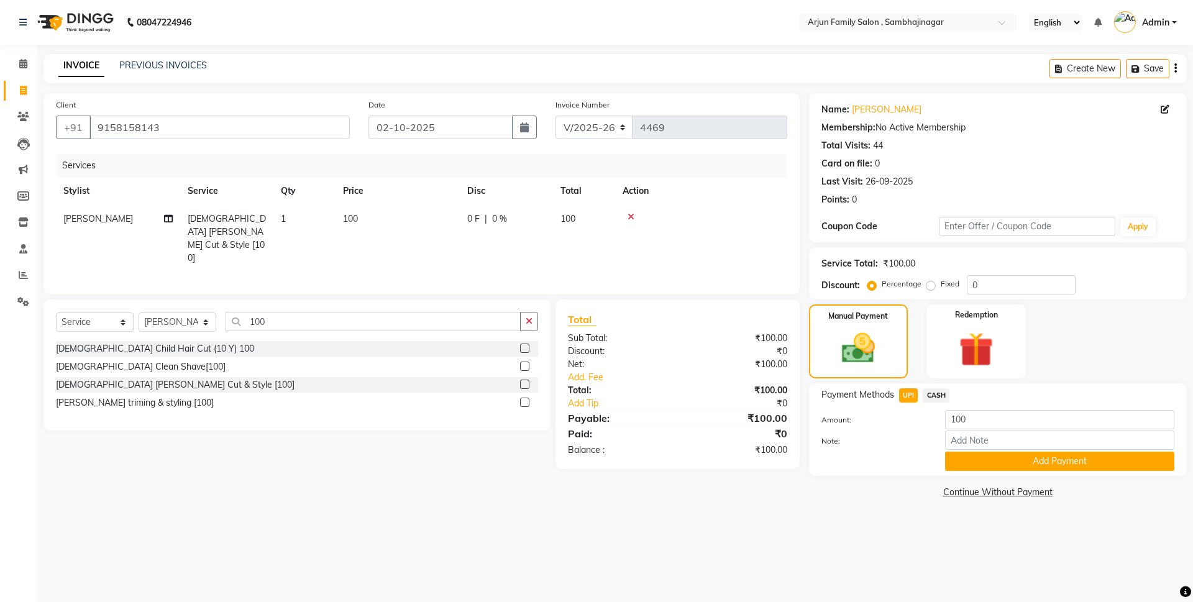
click at [1021, 475] on div "Payment Methods UPI CASH Amount: 100 Note: Add Payment" at bounding box center [998, 429] width 378 height 93
click at [1042, 465] on button "Add Payment" at bounding box center [1059, 461] width 229 height 19
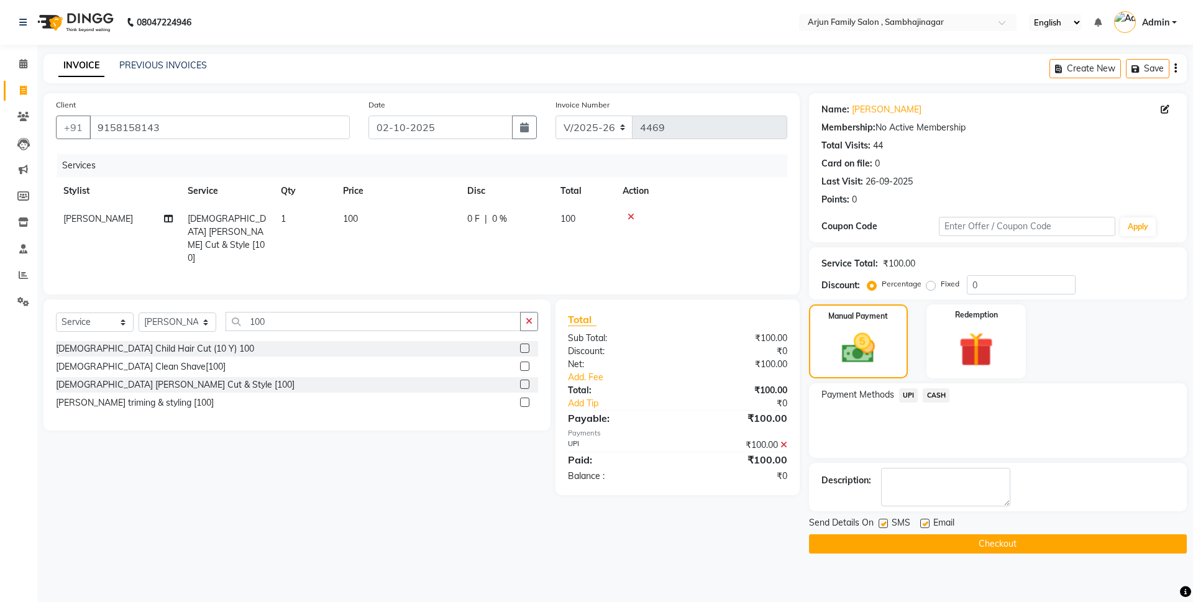
drag, startPoint x: 1010, startPoint y: 552, endPoint x: 1017, endPoint y: 543, distance: 11.1
click at [1011, 550] on button "Checkout" at bounding box center [998, 543] width 378 height 19
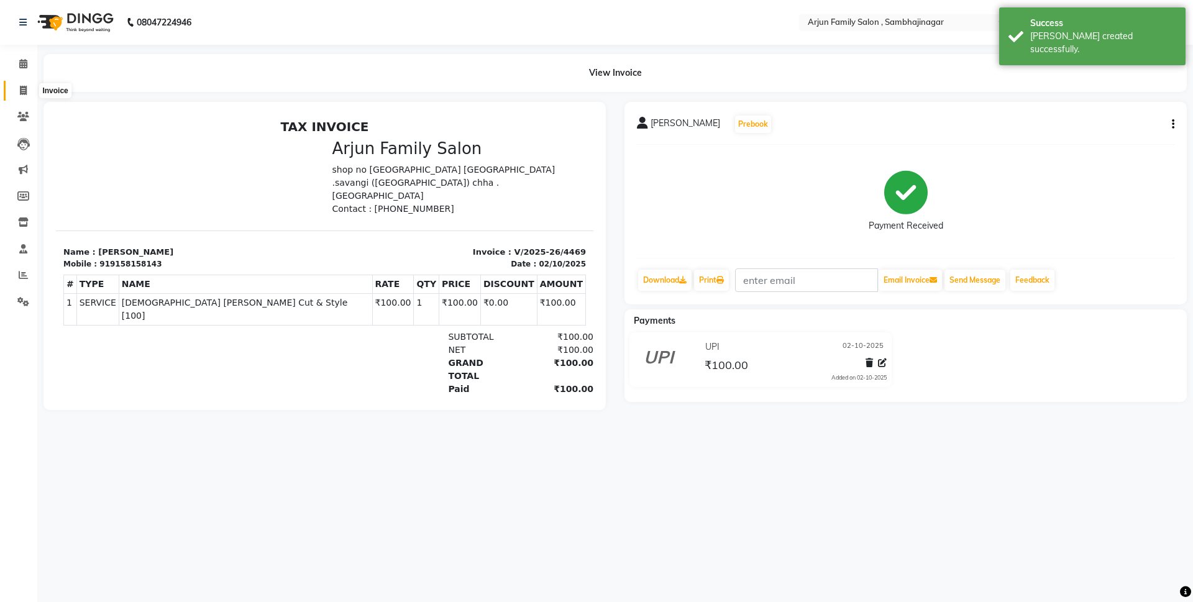
click at [24, 87] on icon at bounding box center [23, 90] width 7 height 9
select select "service"
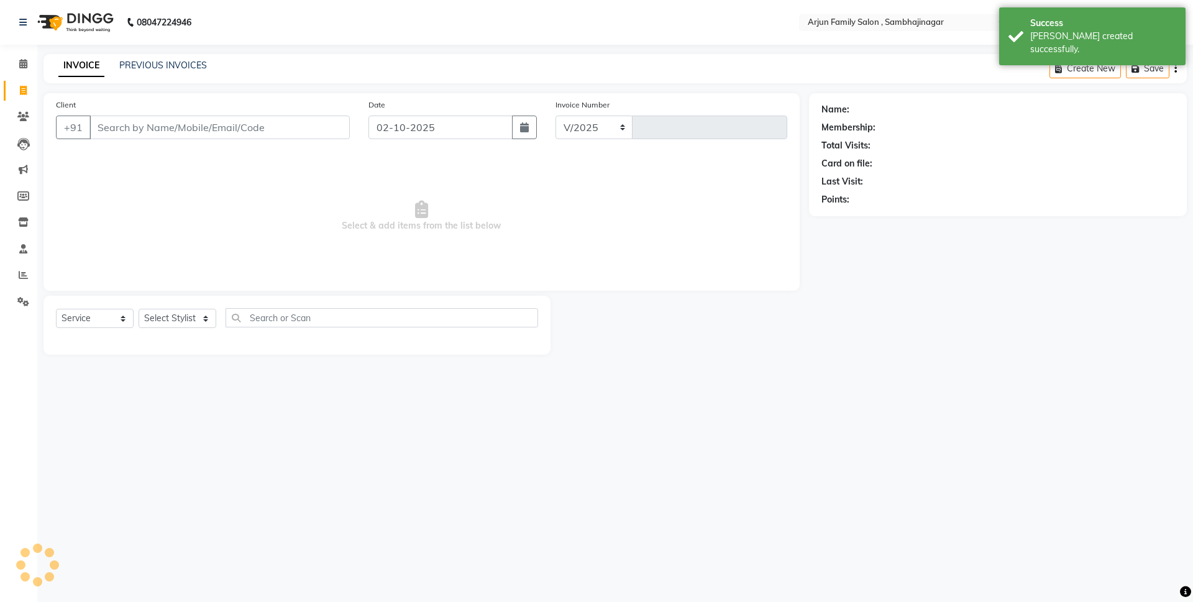
select select "6947"
type input "4470"
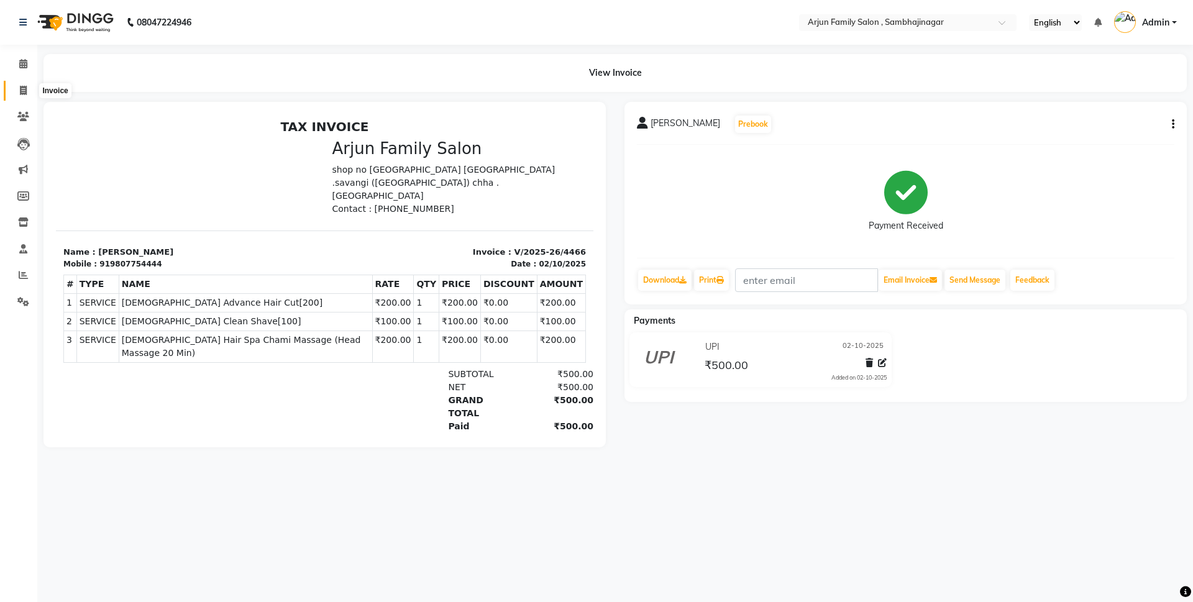
click at [16, 92] on span at bounding box center [23, 91] width 22 height 14
select select "service"
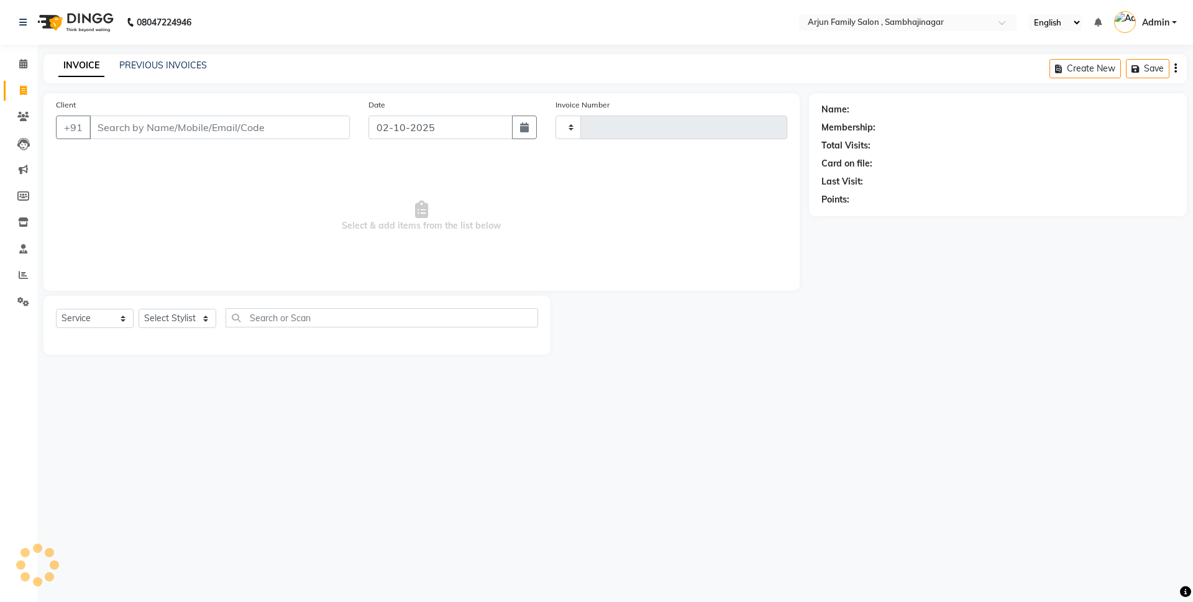
type input "4470"
select select "6947"
click at [19, 267] on link "Reports" at bounding box center [19, 275] width 30 height 21
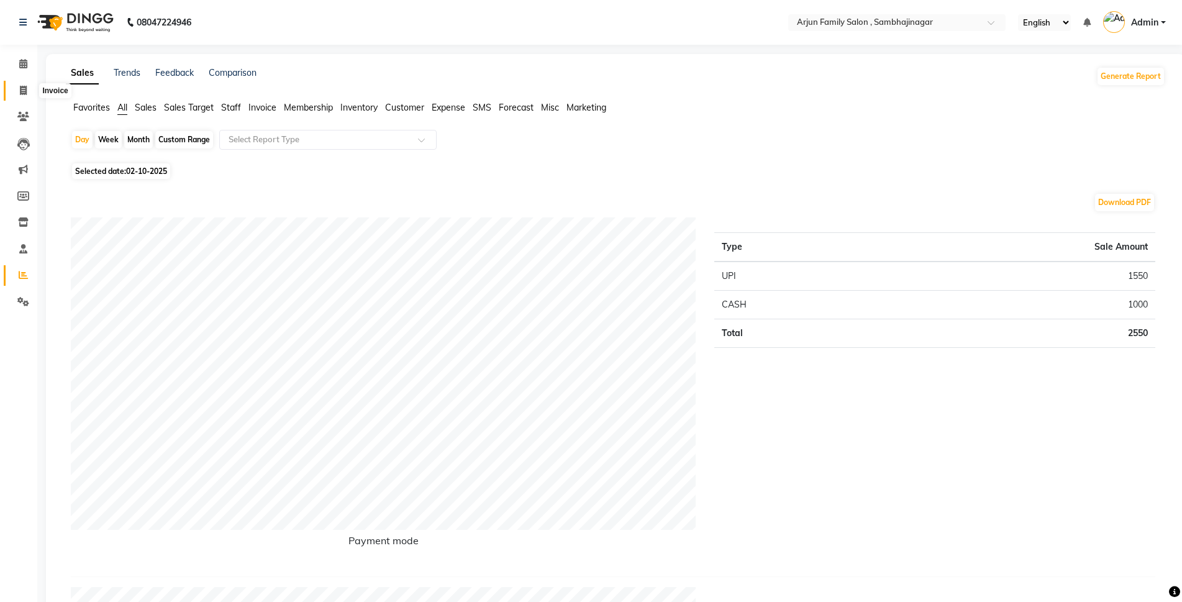
click at [17, 87] on span at bounding box center [23, 91] width 22 height 14
select select "service"
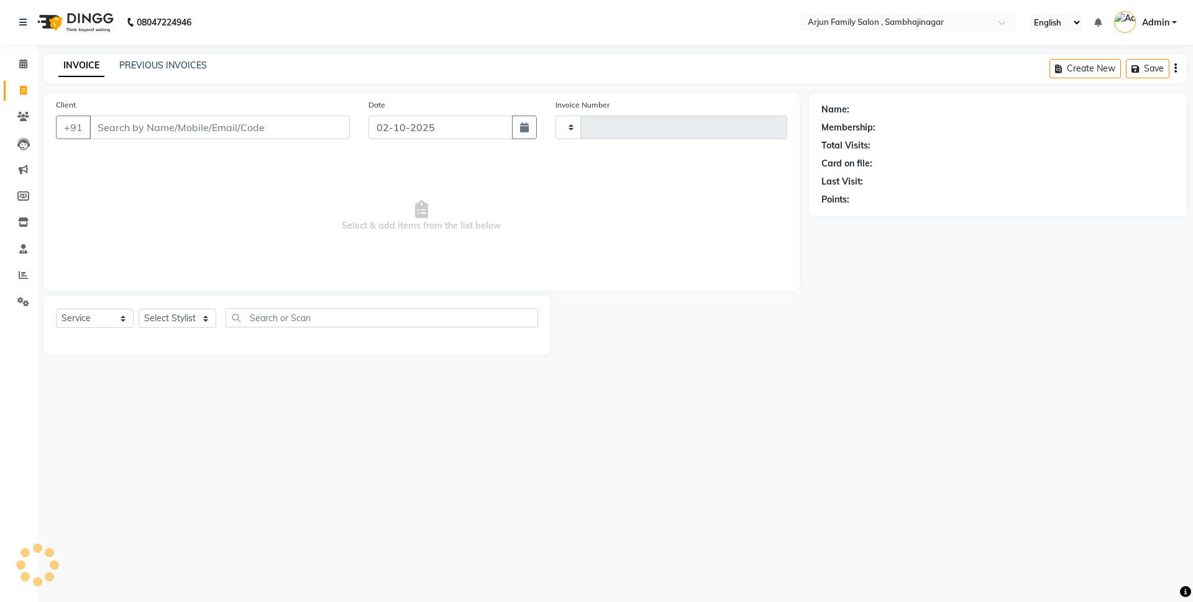
type input "4470"
select select "6947"
type input "9970518369"
click at [345, 127] on button "Add Client" at bounding box center [318, 128] width 64 height 24
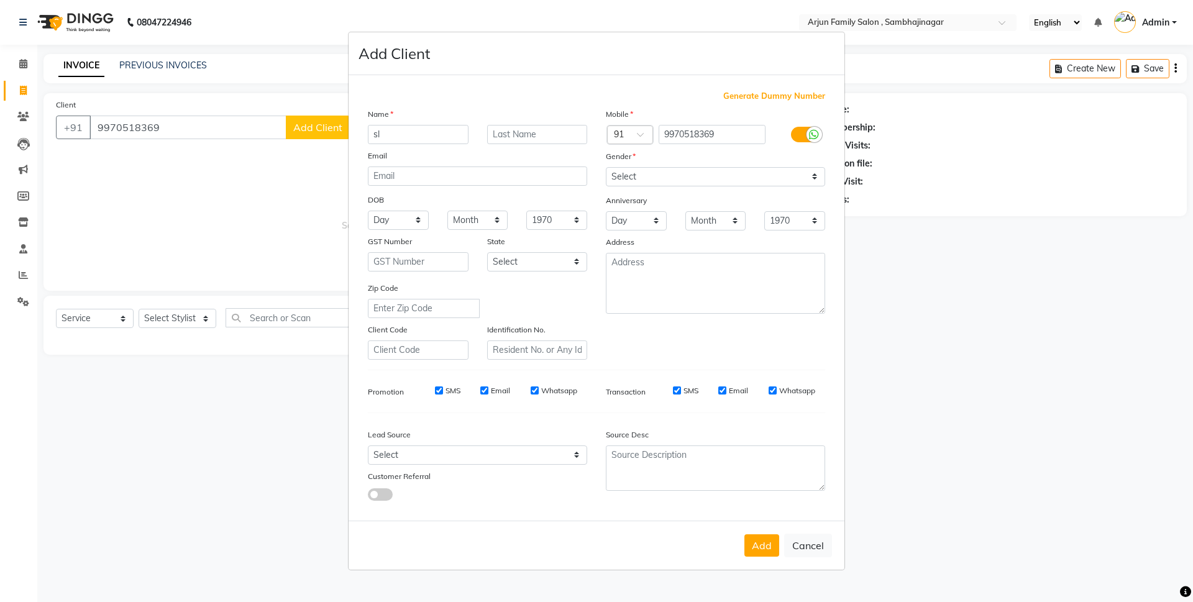
type input "s"
type input "salim pteal"
click at [640, 178] on select "Select Male Female Other Prefer Not To Say" at bounding box center [715, 176] width 219 height 19
select select "[DEMOGRAPHIC_DATA]"
click at [606, 167] on select "Select Male Female Other Prefer Not To Say" at bounding box center [715, 176] width 219 height 19
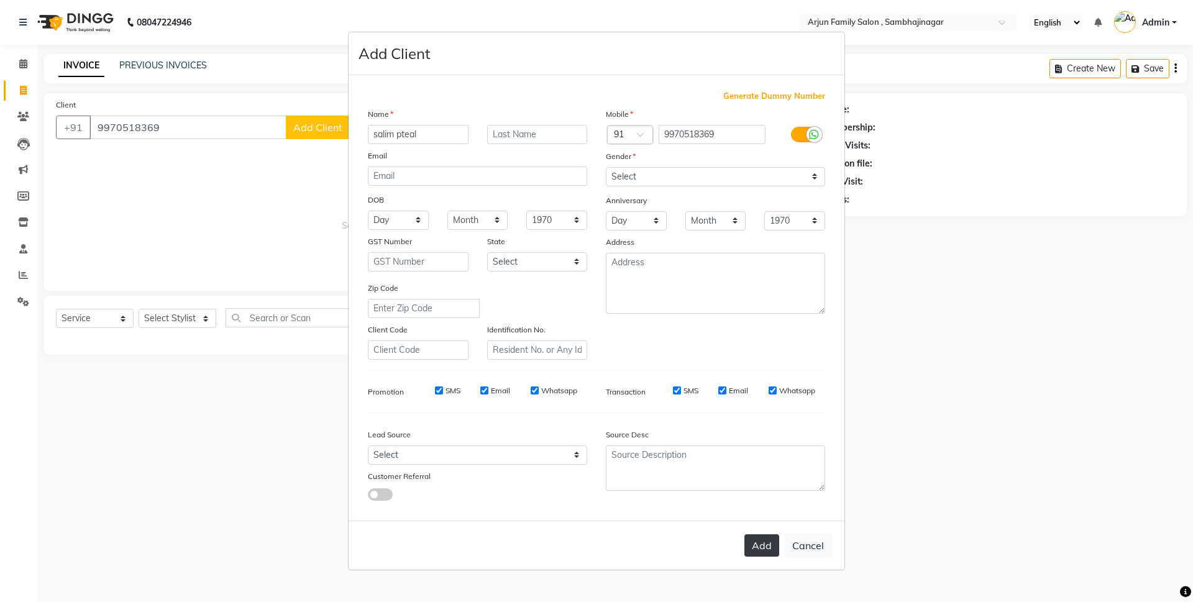
click at [761, 545] on button "Add" at bounding box center [761, 545] width 35 height 22
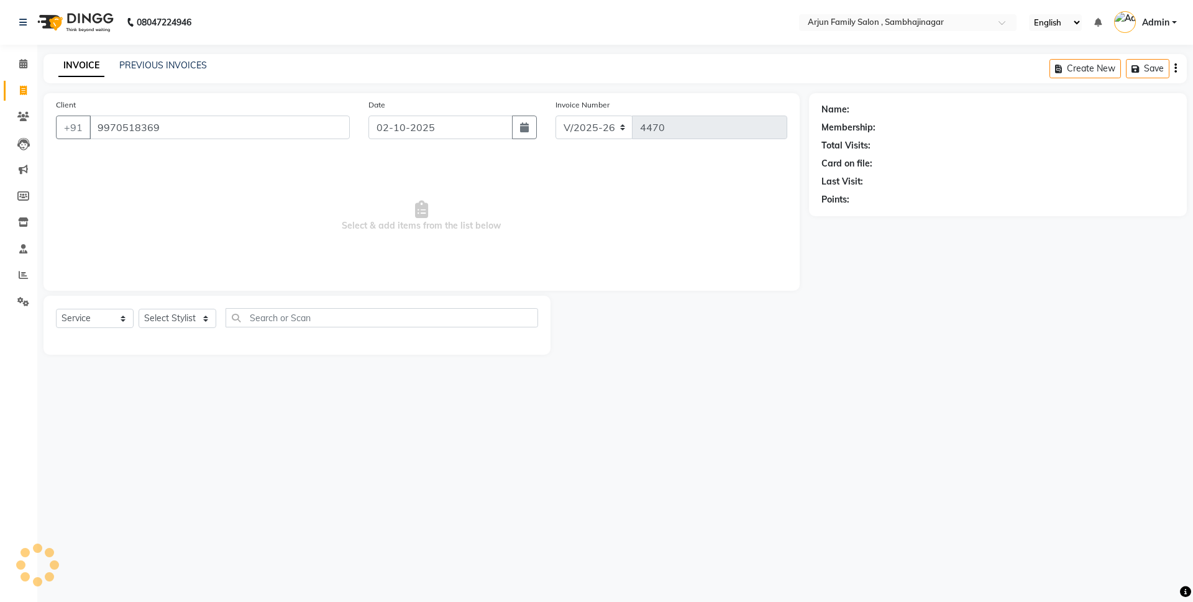
select select
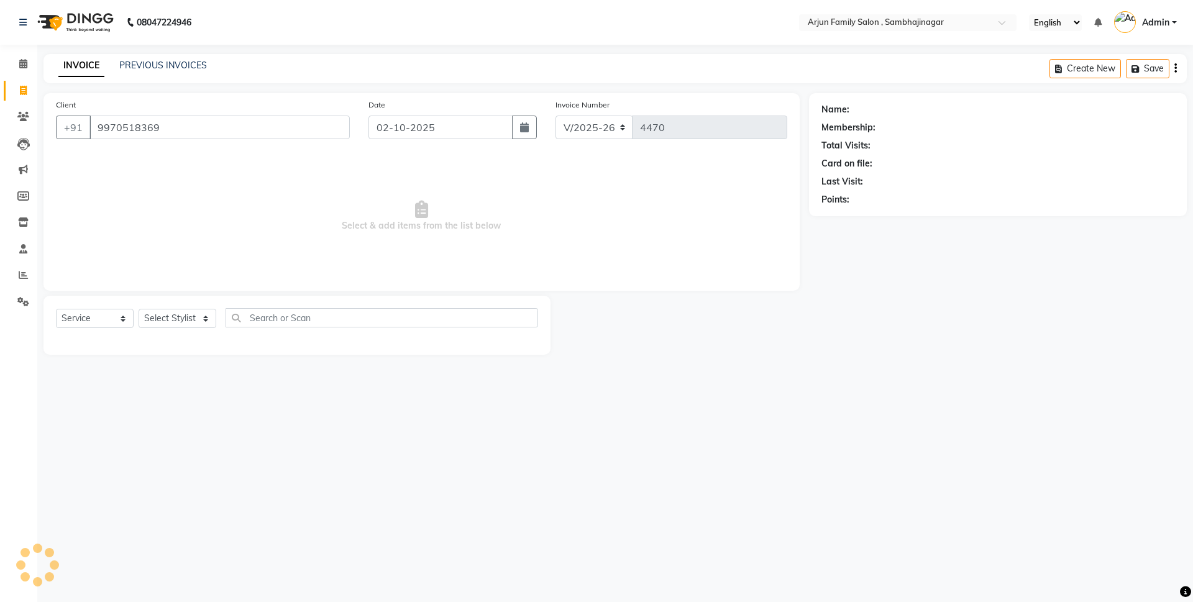
select select
checkbox input "false"
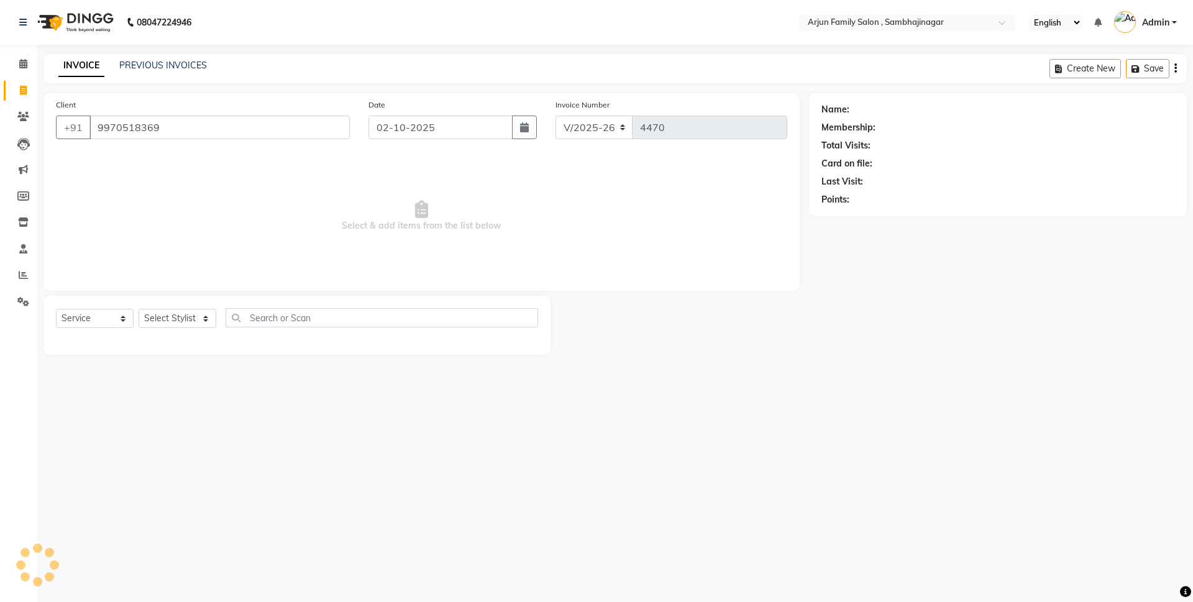
checkbox input "false"
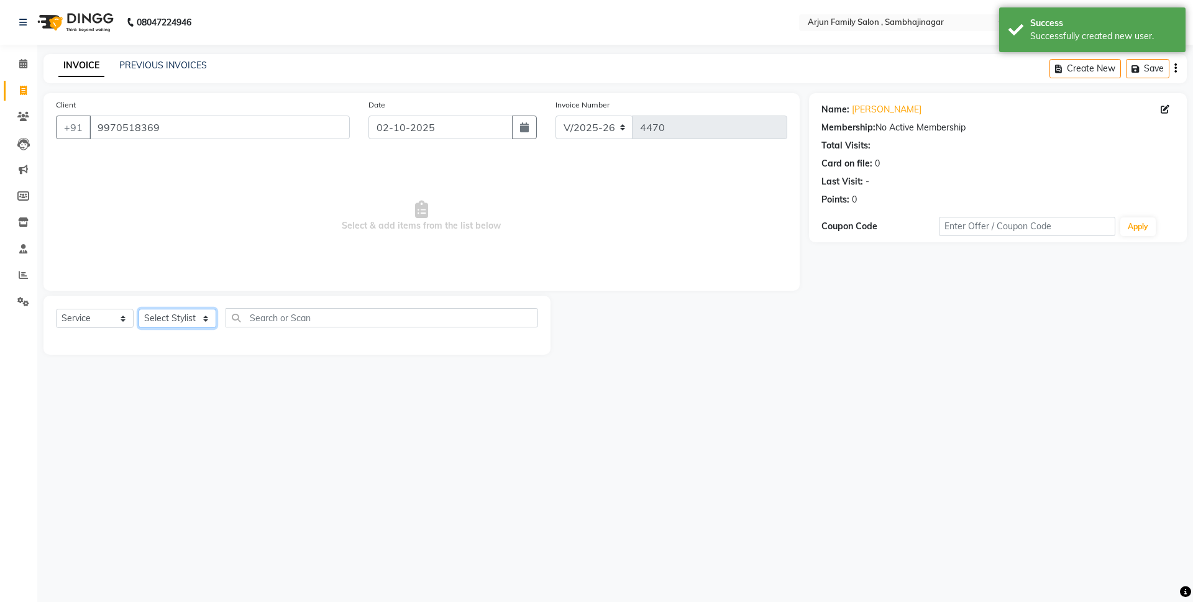
click at [198, 317] on select "Select Stylist arjun [PERSON_NAME] [PERSON_NAME] [PERSON_NAME] [PERSON_NAME]" at bounding box center [178, 318] width 78 height 19
select select "62015"
click at [139, 309] on select "Select Stylist arjun [PERSON_NAME] [PERSON_NAME] [PERSON_NAME] [PERSON_NAME]" at bounding box center [178, 318] width 78 height 19
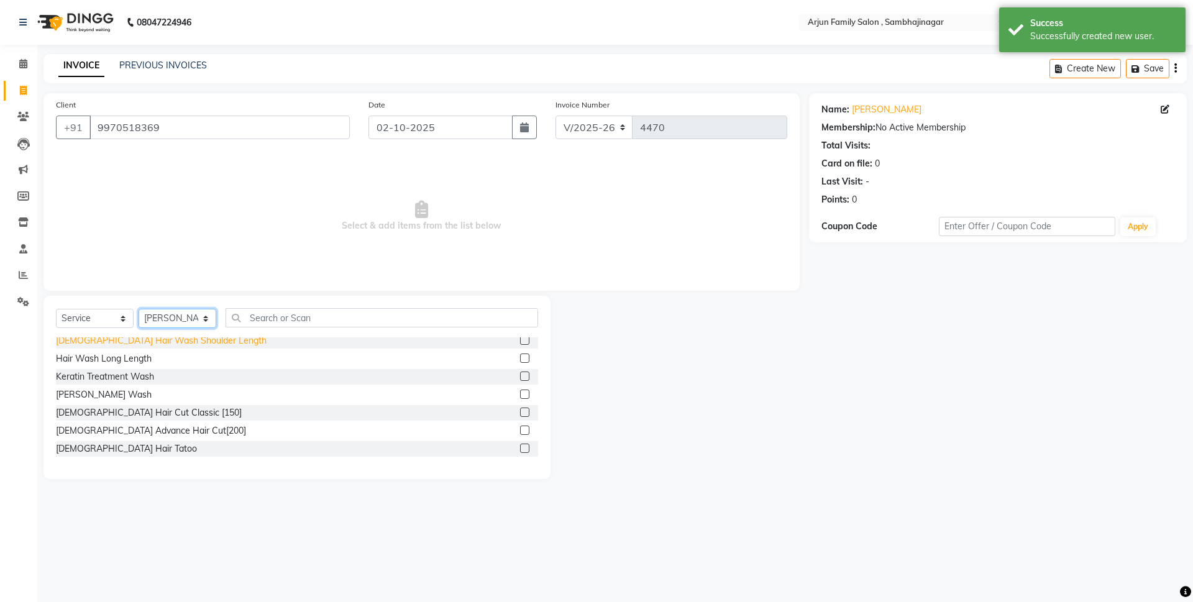
scroll to position [62, 0]
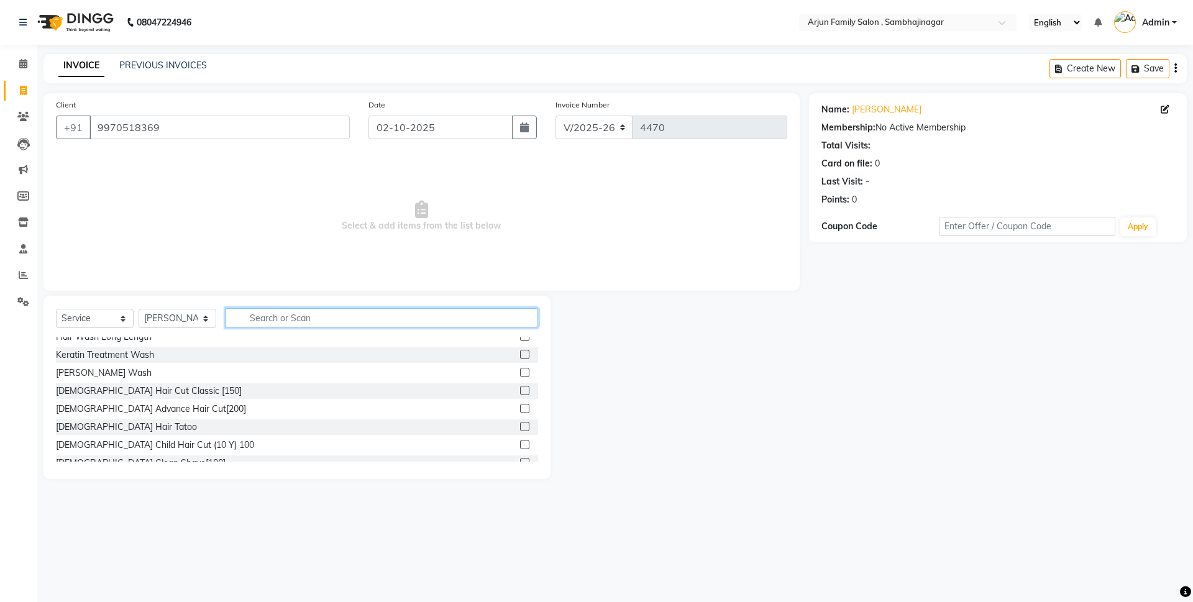
click at [246, 315] on input "text" at bounding box center [382, 317] width 312 height 19
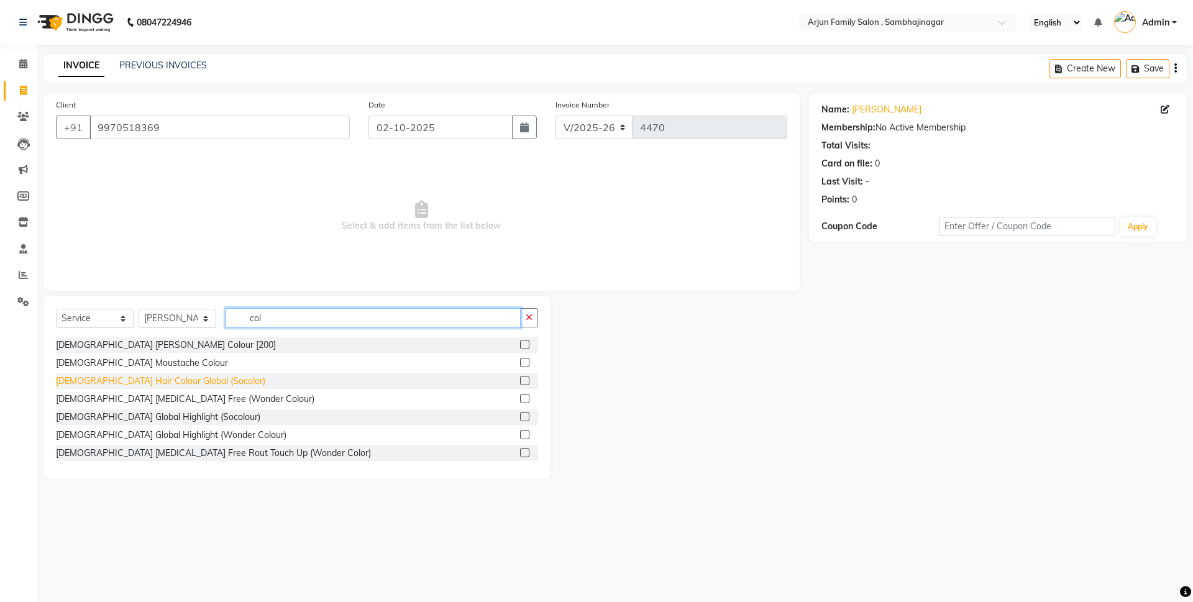
type input "col"
click at [136, 377] on div "[DEMOGRAPHIC_DATA] Hair Colour Global (Socolor)" at bounding box center [160, 381] width 209 height 13
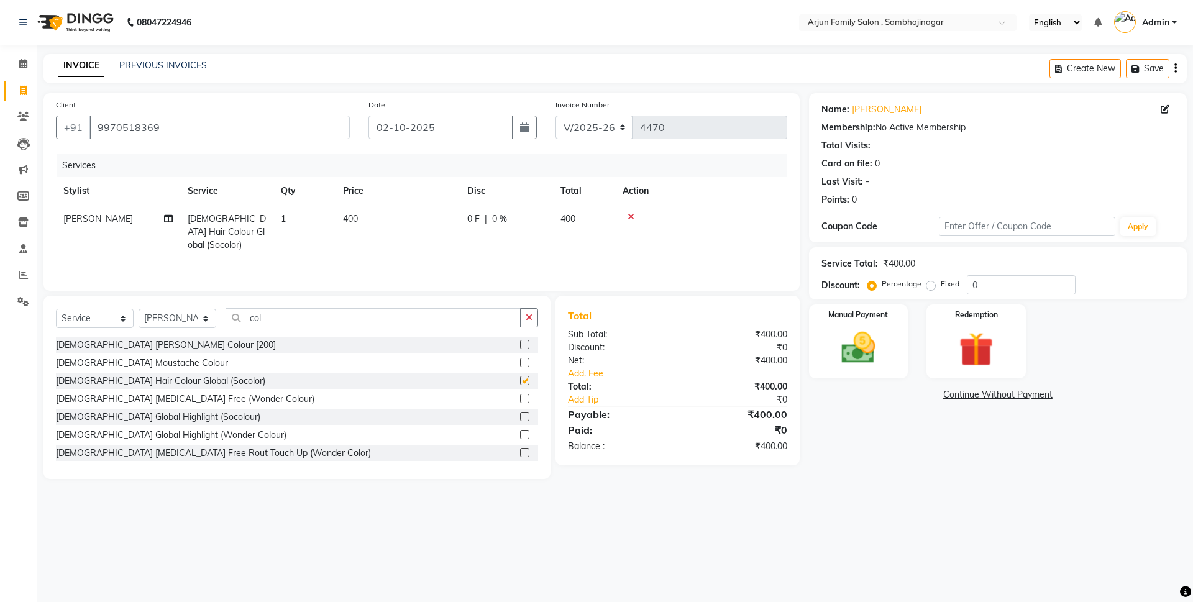
checkbox input "false"
click at [525, 316] on button "button" at bounding box center [529, 317] width 18 height 19
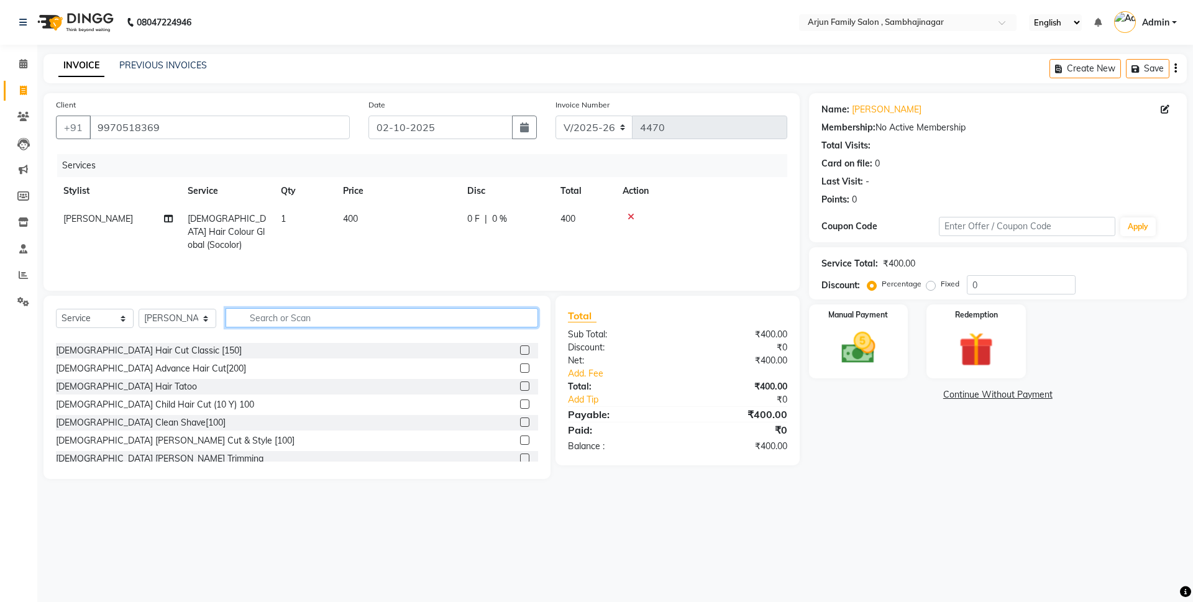
scroll to position [124, 0]
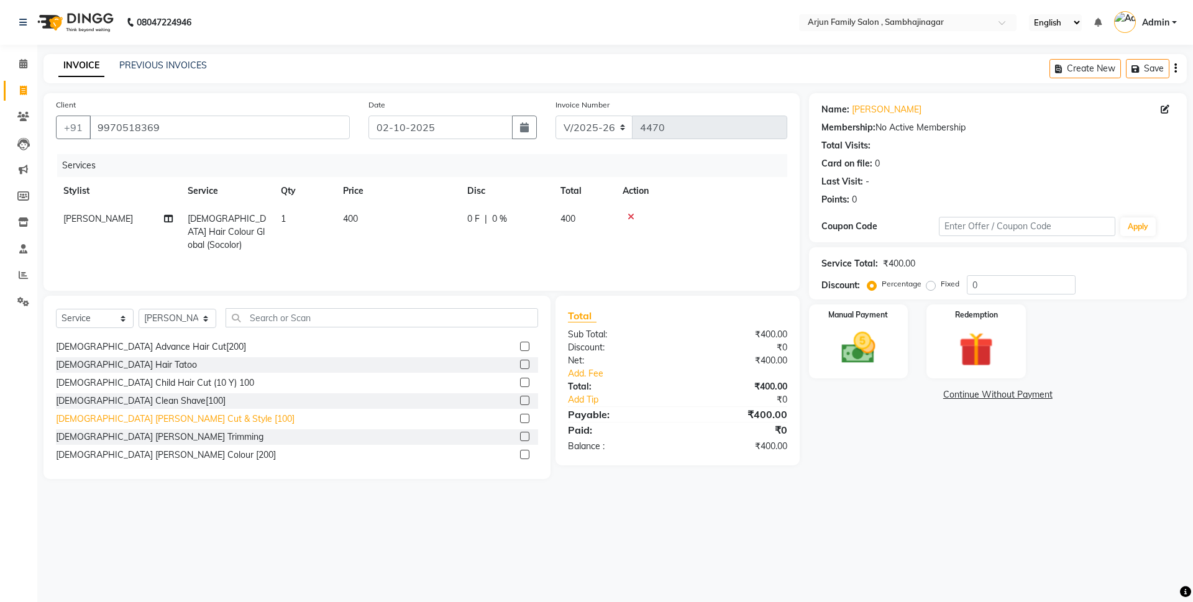
click at [150, 414] on div "[DEMOGRAPHIC_DATA] [PERSON_NAME] Cut & Style [100]" at bounding box center [175, 419] width 239 height 13
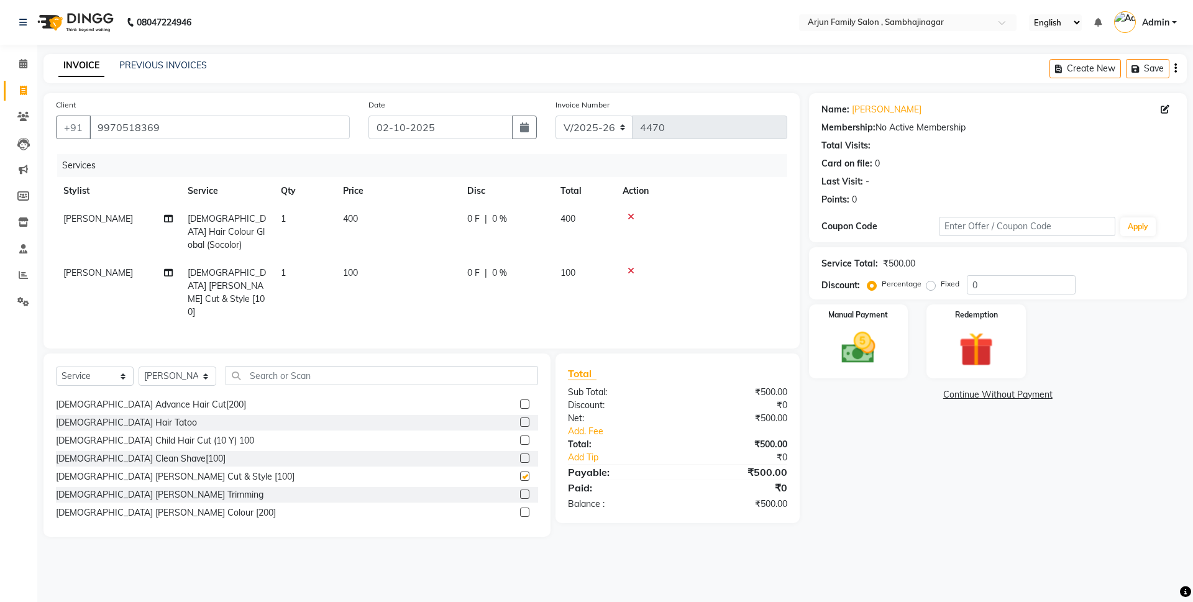
checkbox input "false"
click at [263, 366] on input "text" at bounding box center [382, 375] width 312 height 19
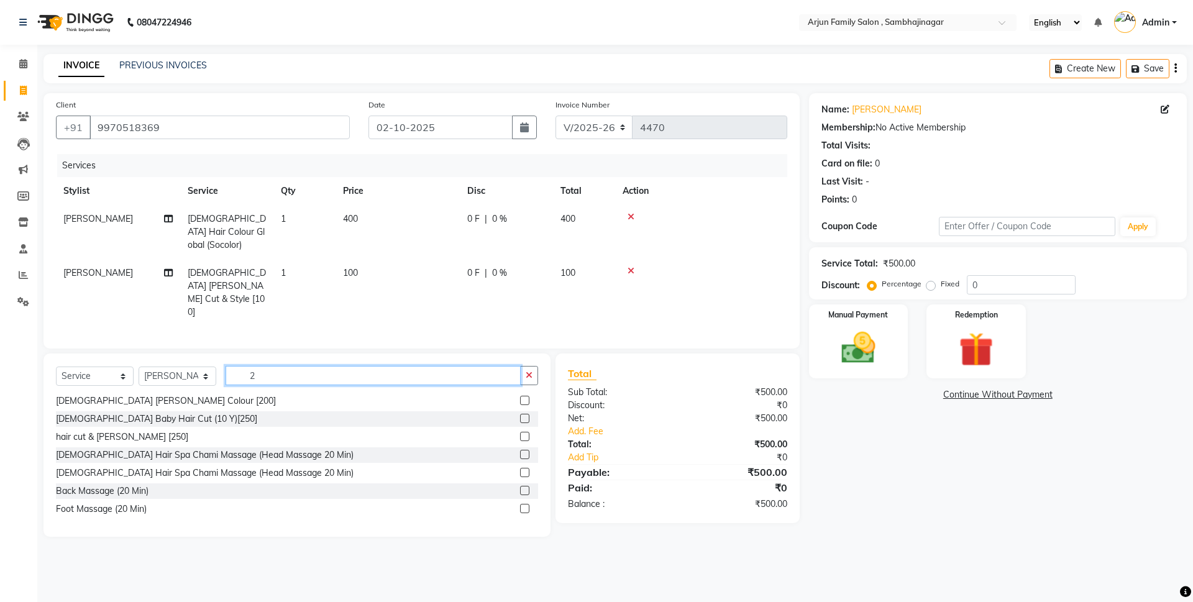
scroll to position [0, 0]
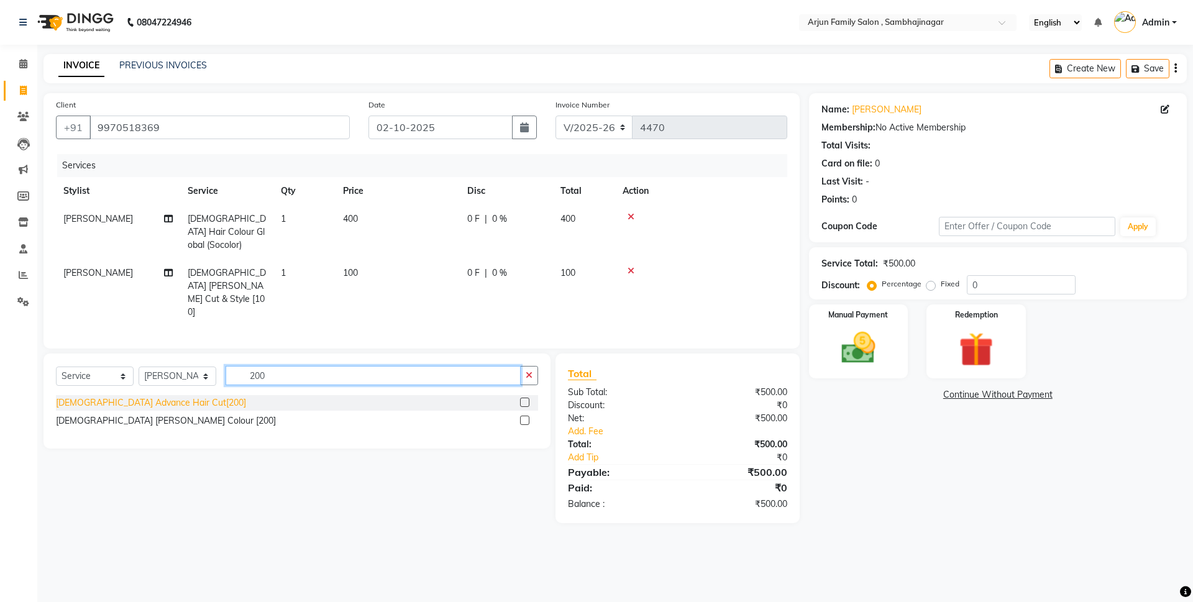
type input "200"
click at [153, 396] on div "[DEMOGRAPHIC_DATA] Advance Hair Cut[200]" at bounding box center [151, 402] width 190 height 13
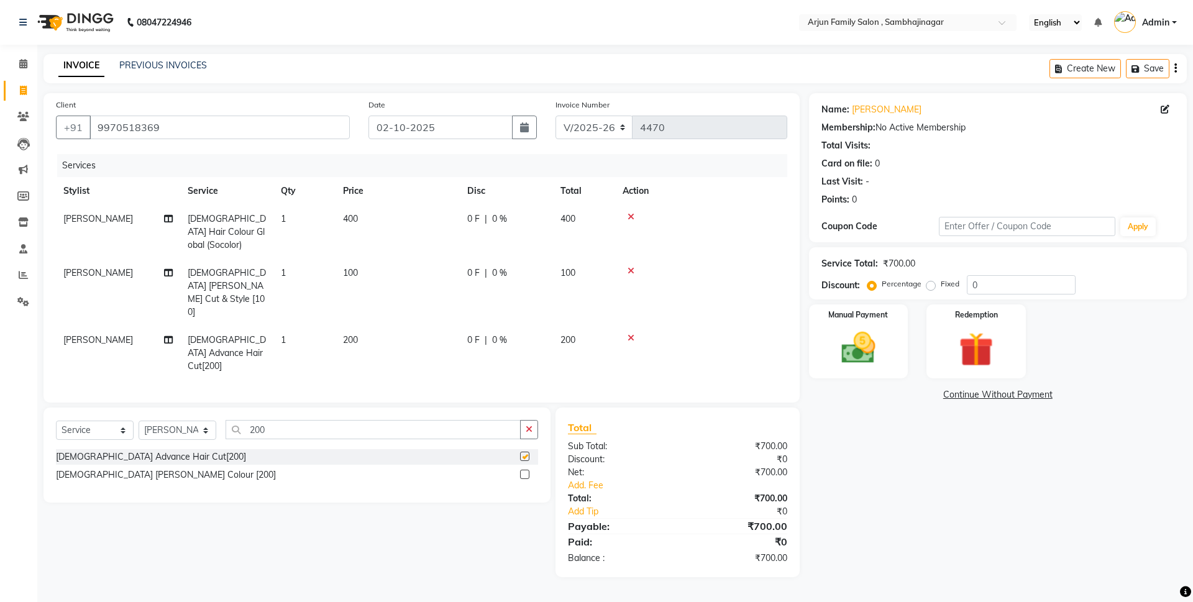
checkbox input "false"
click at [869, 347] on img at bounding box center [858, 347] width 58 height 41
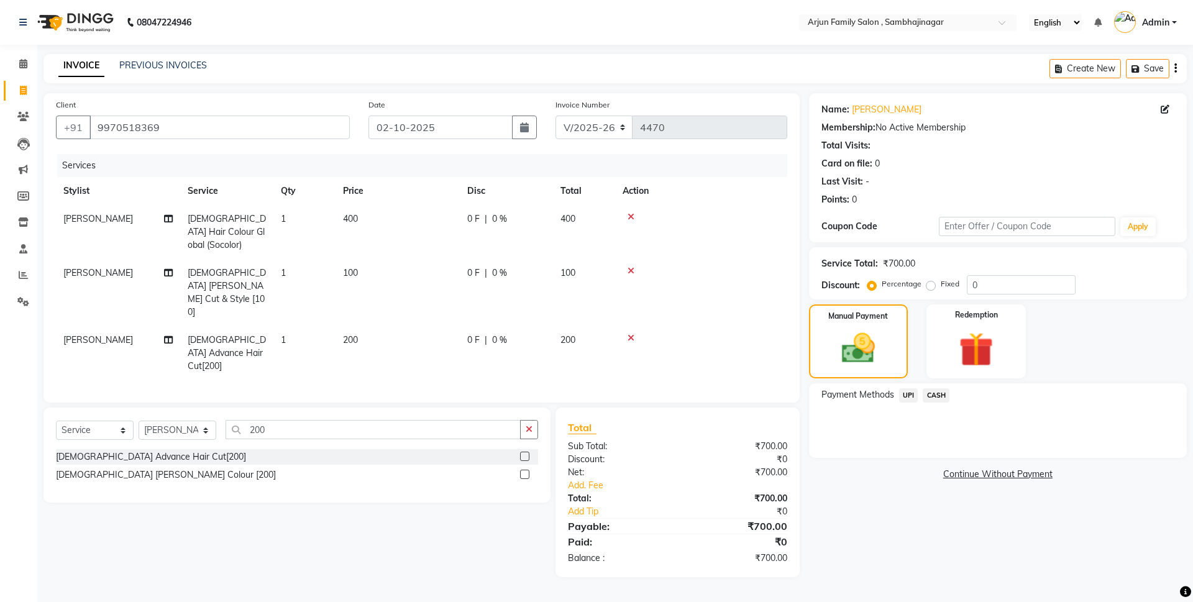
click at [936, 398] on span "CASH" at bounding box center [936, 395] width 27 height 14
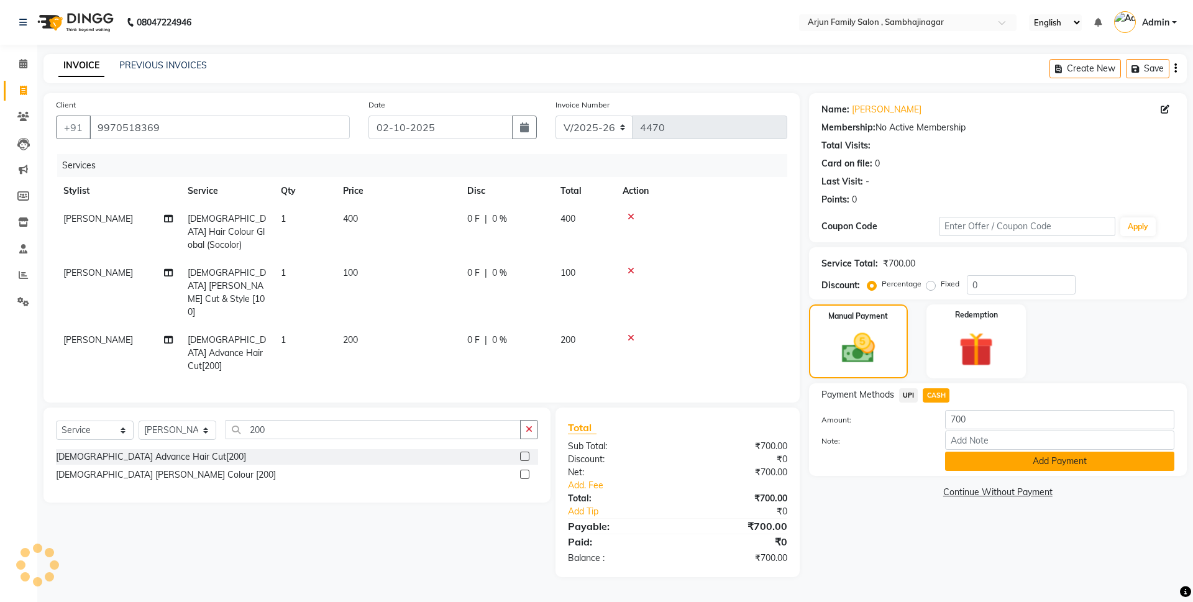
click at [974, 466] on button "Add Payment" at bounding box center [1059, 461] width 229 height 19
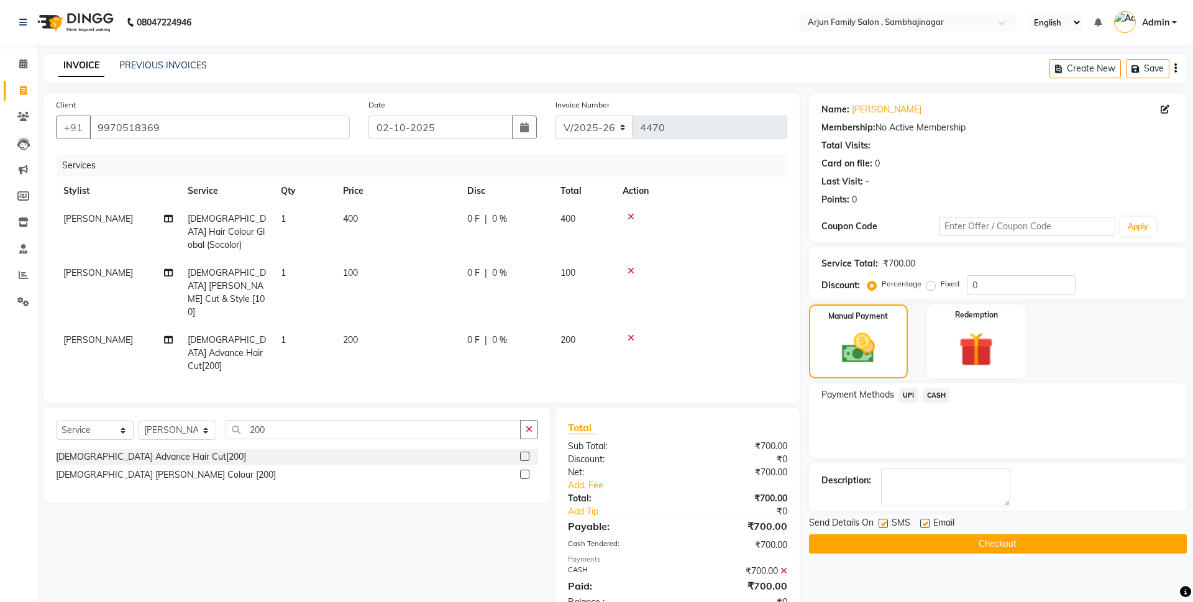
click at [1009, 539] on button "Checkout" at bounding box center [998, 543] width 378 height 19
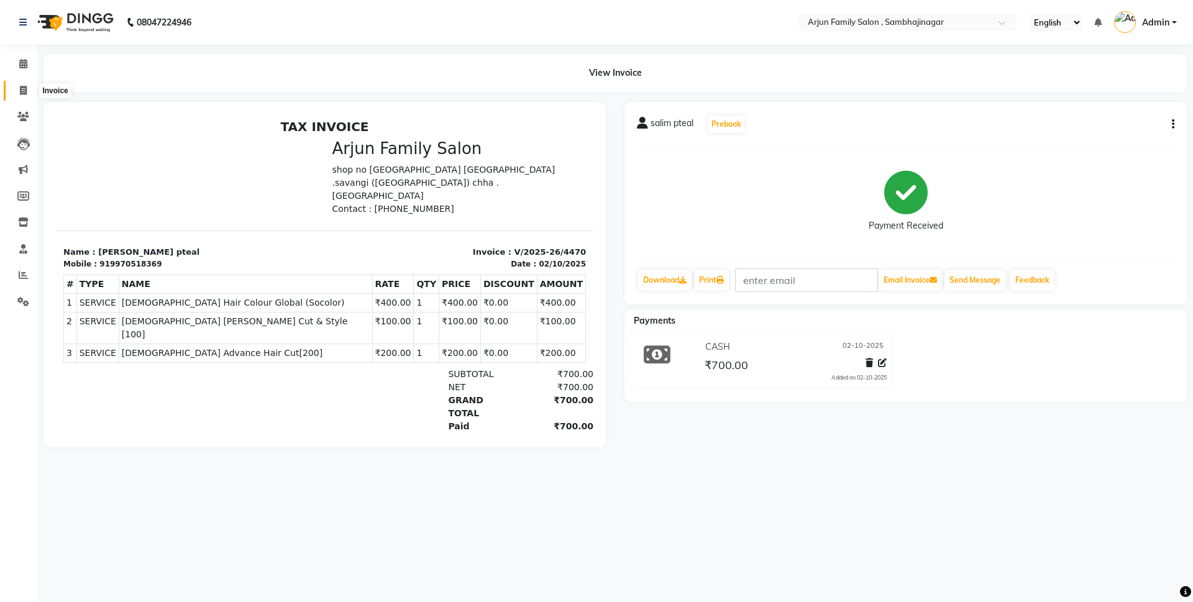
click at [20, 93] on icon at bounding box center [23, 90] width 7 height 9
select select "service"
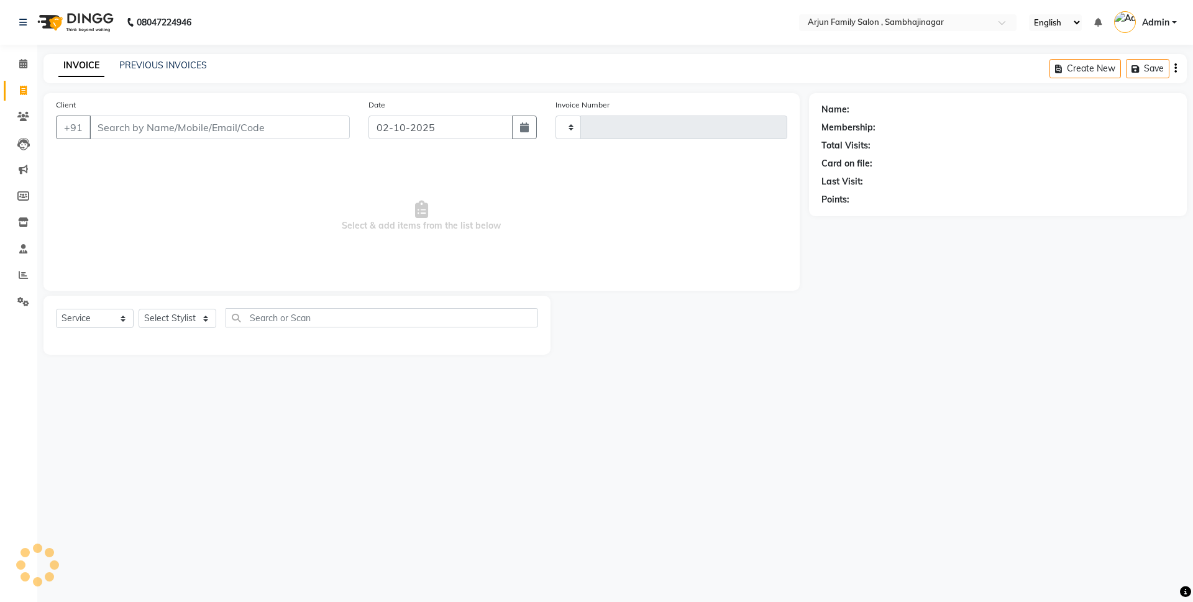
type input "4471"
select select "6947"
click at [104, 127] on input "peeta" at bounding box center [187, 128] width 197 height 24
type input "prb eeta"
